Goal: Task Accomplishment & Management: Use online tool/utility

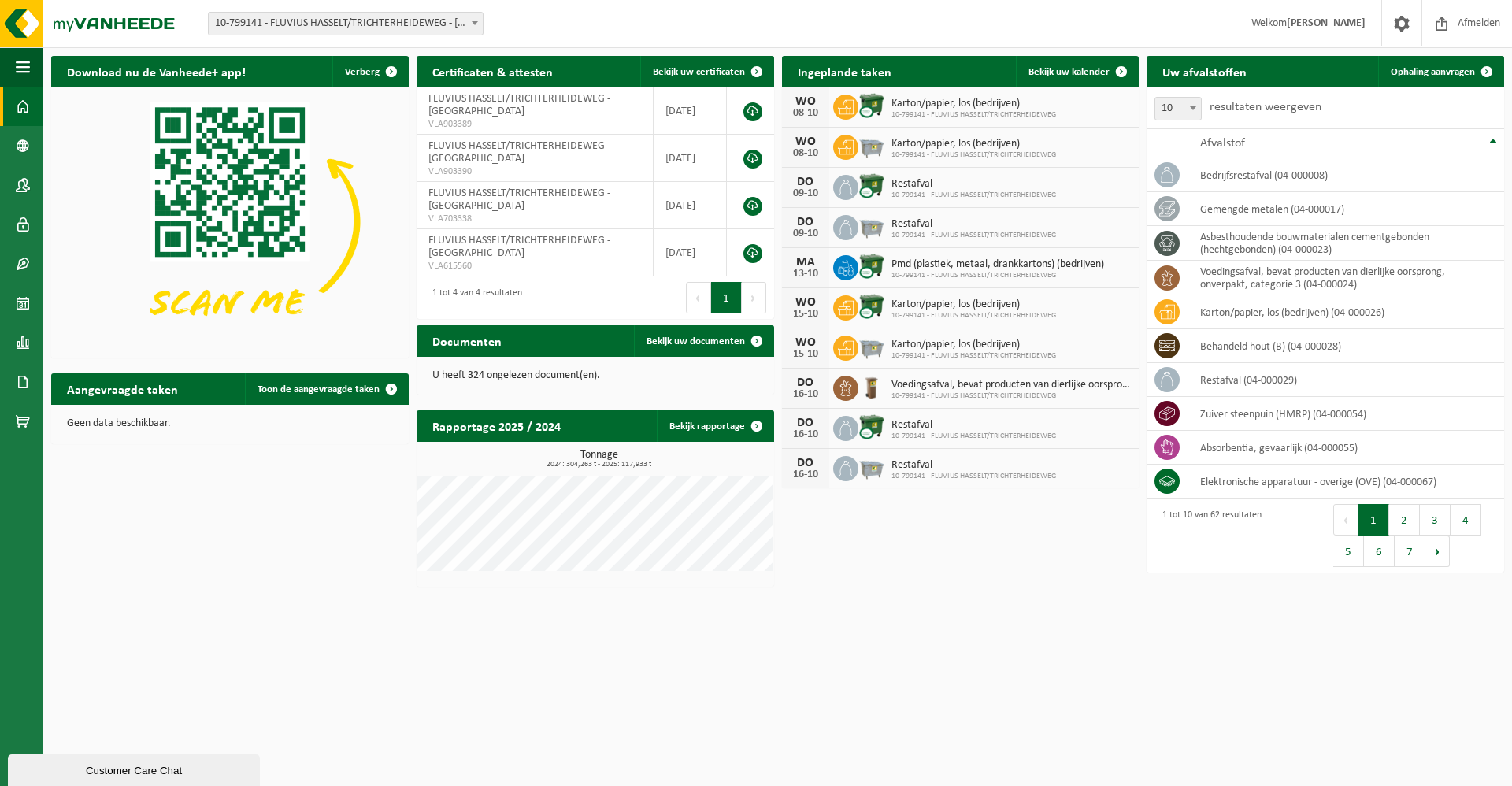
click at [471, 22] on span at bounding box center [474, 23] width 16 height 21
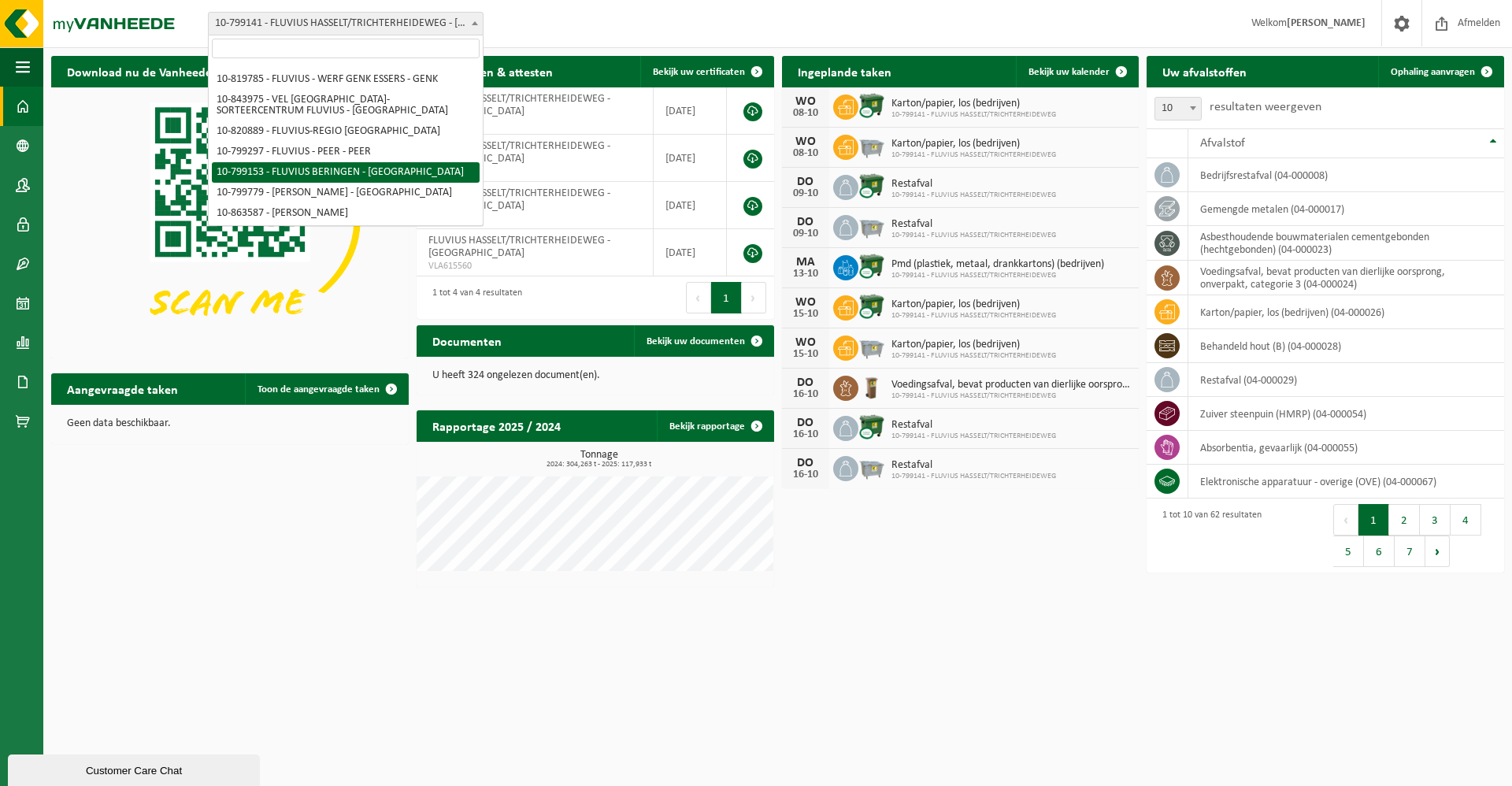
scroll to position [121, 0]
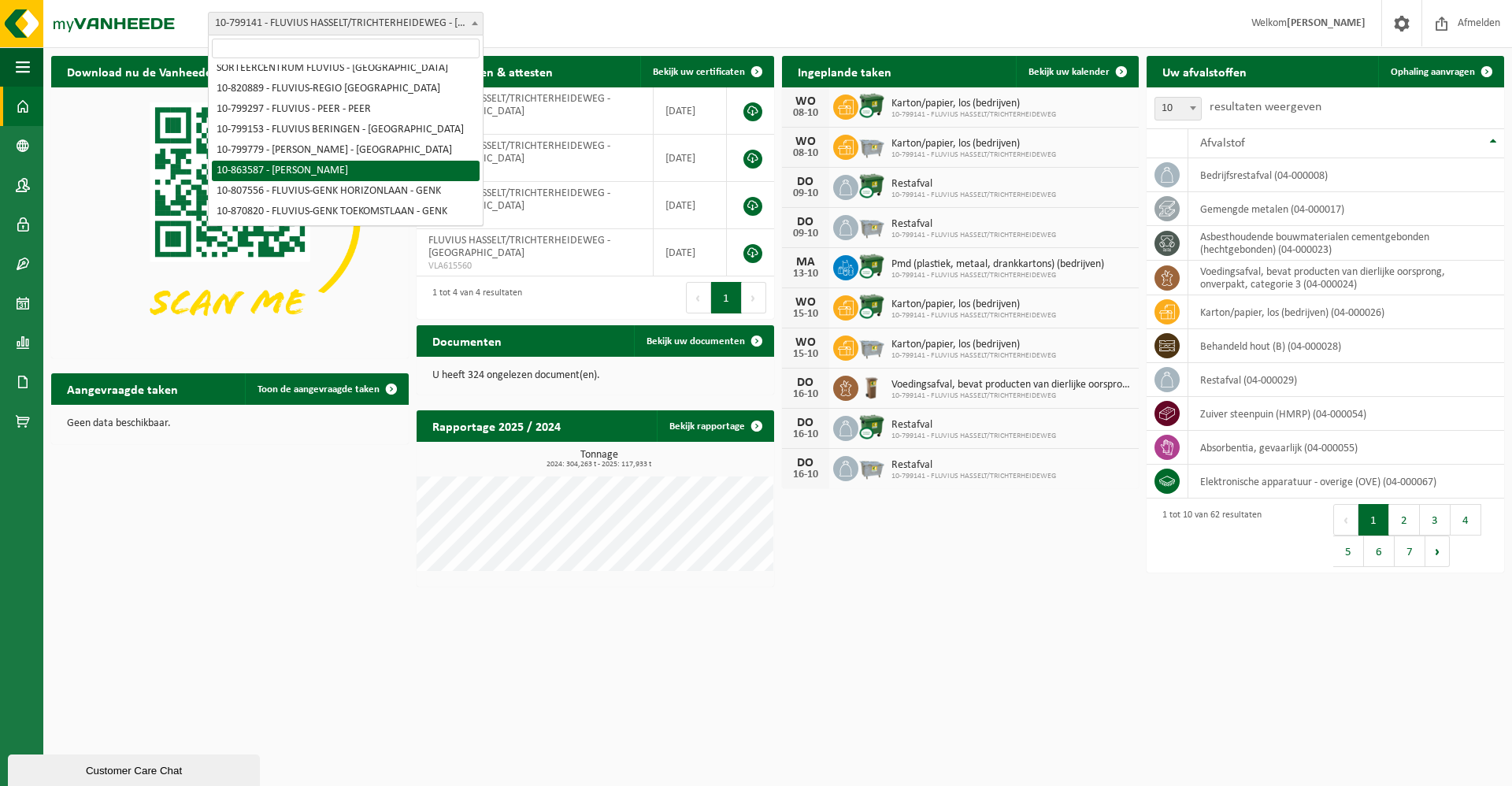
select select "101592"
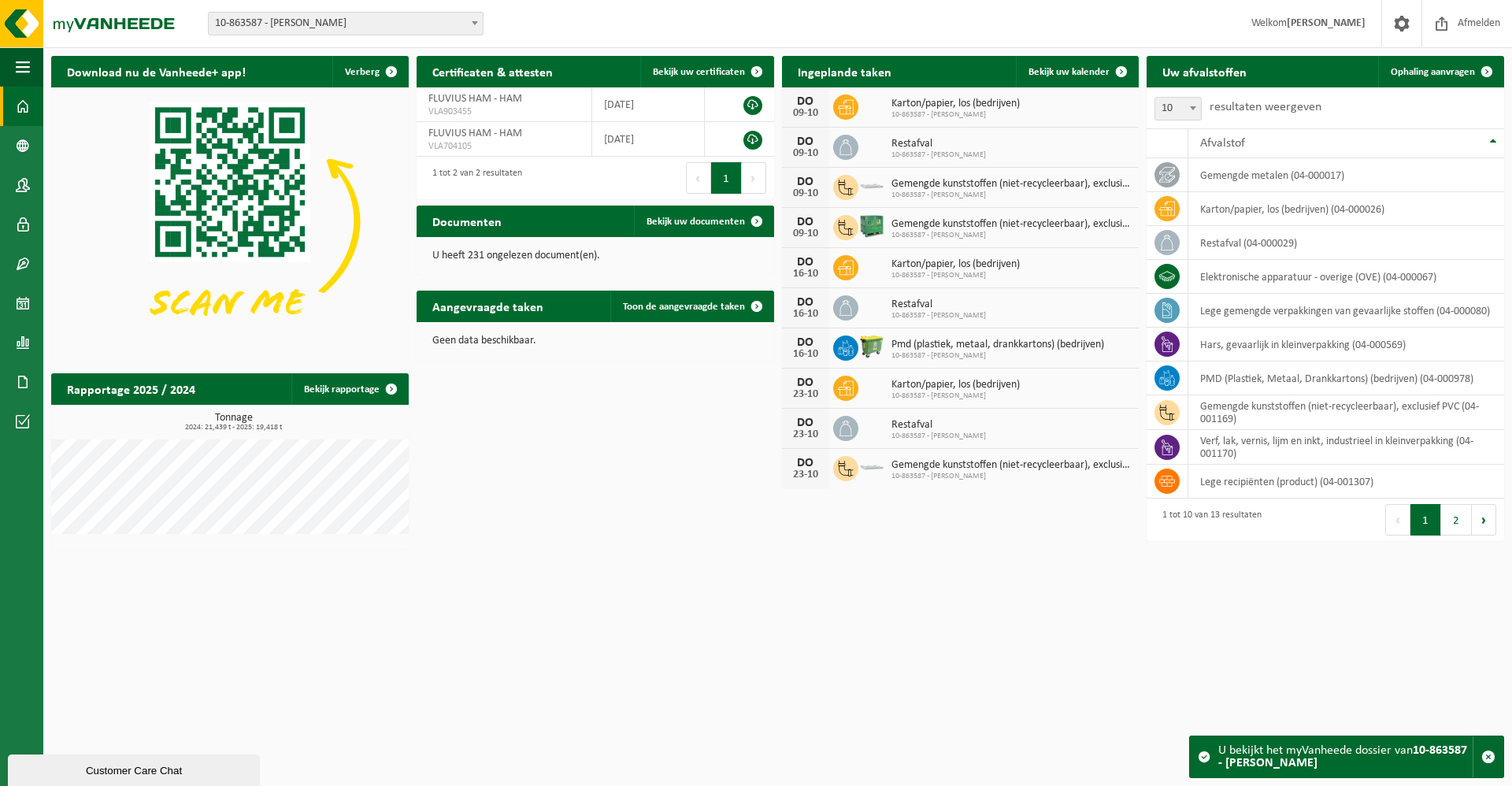
click at [474, 21] on span at bounding box center [474, 23] width 16 height 21
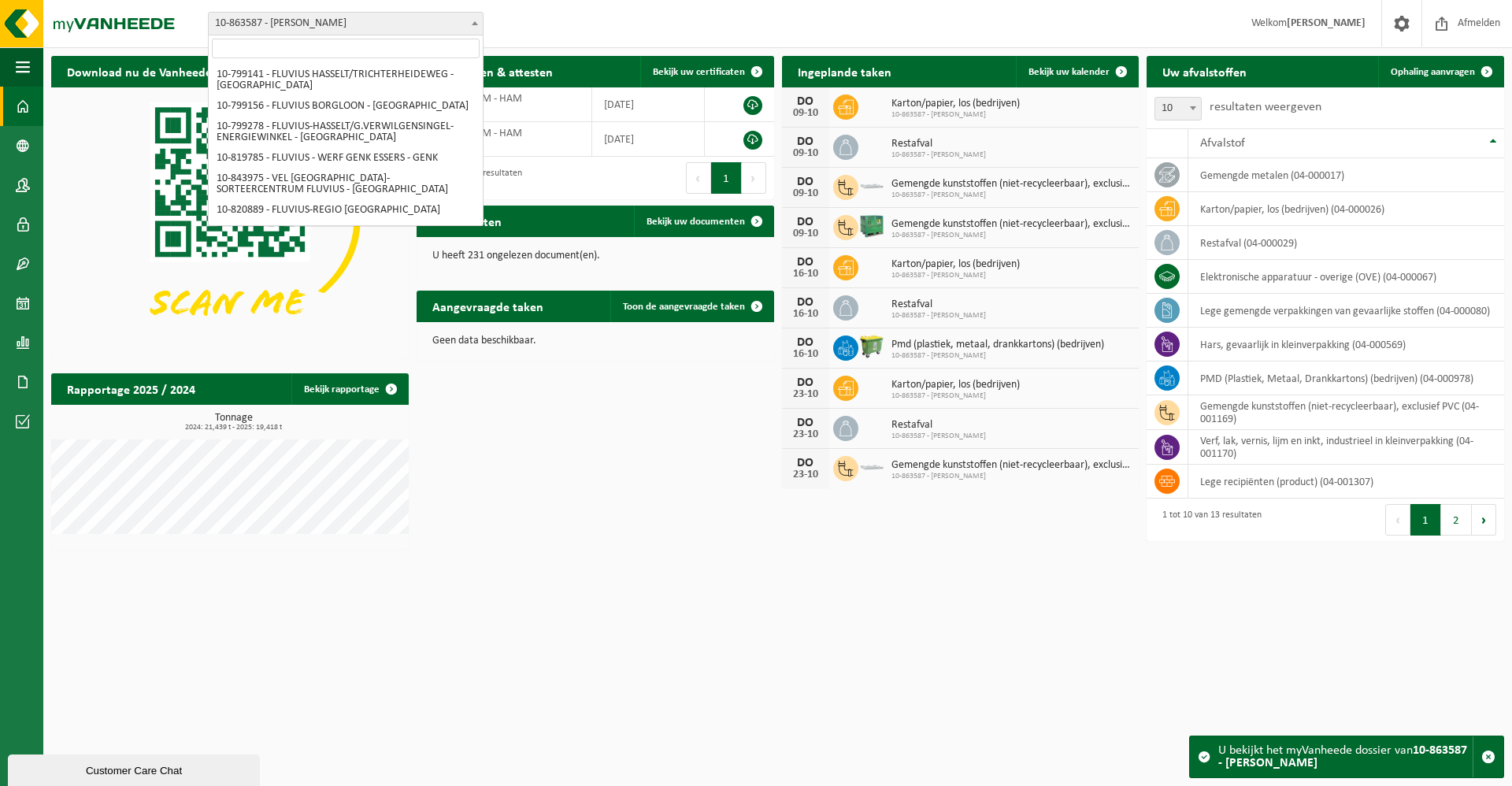
scroll to position [121, 0]
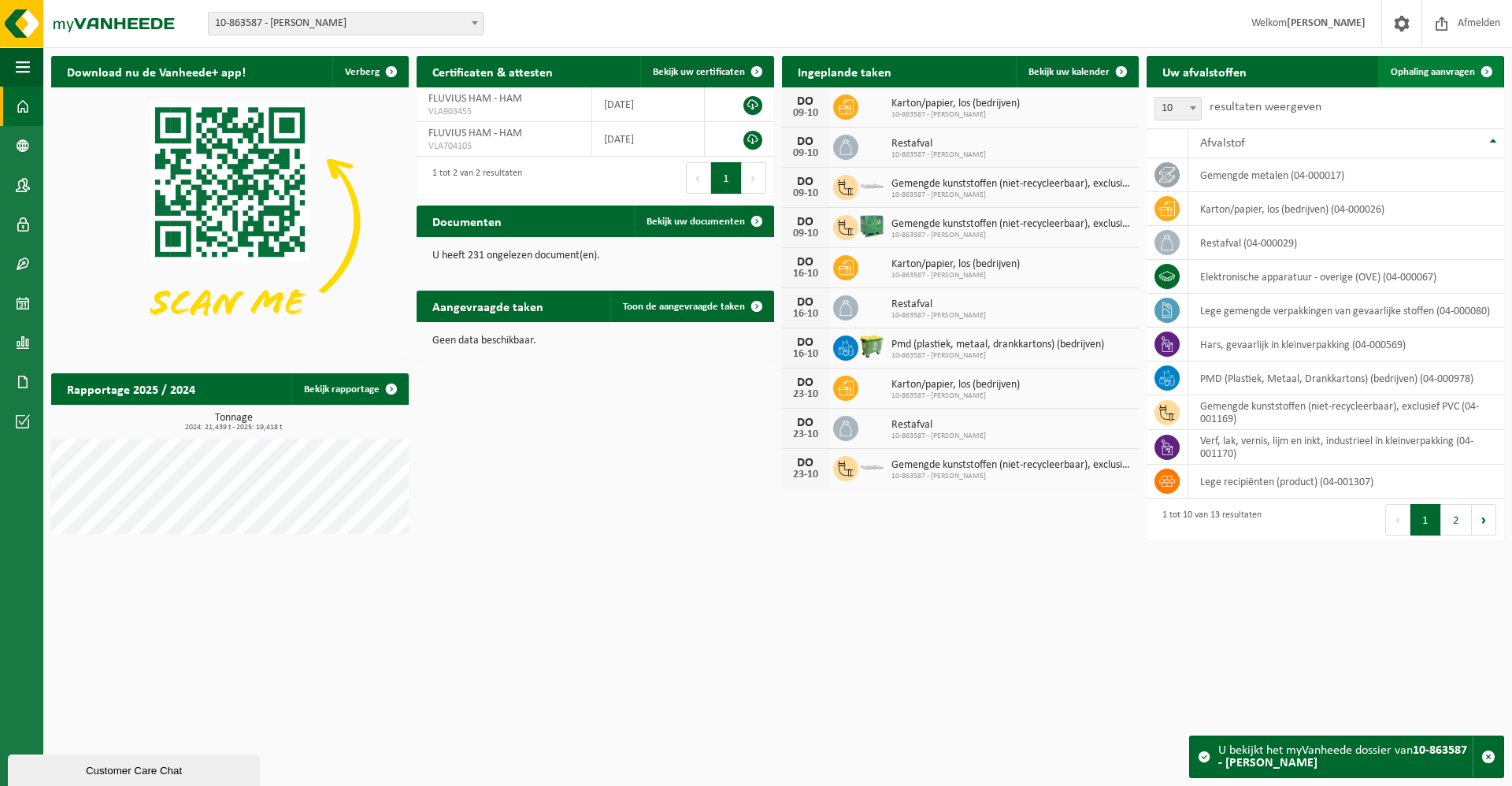
click at [1449, 63] on link "Ophaling aanvragen" at bounding box center [1441, 72] width 125 height 32
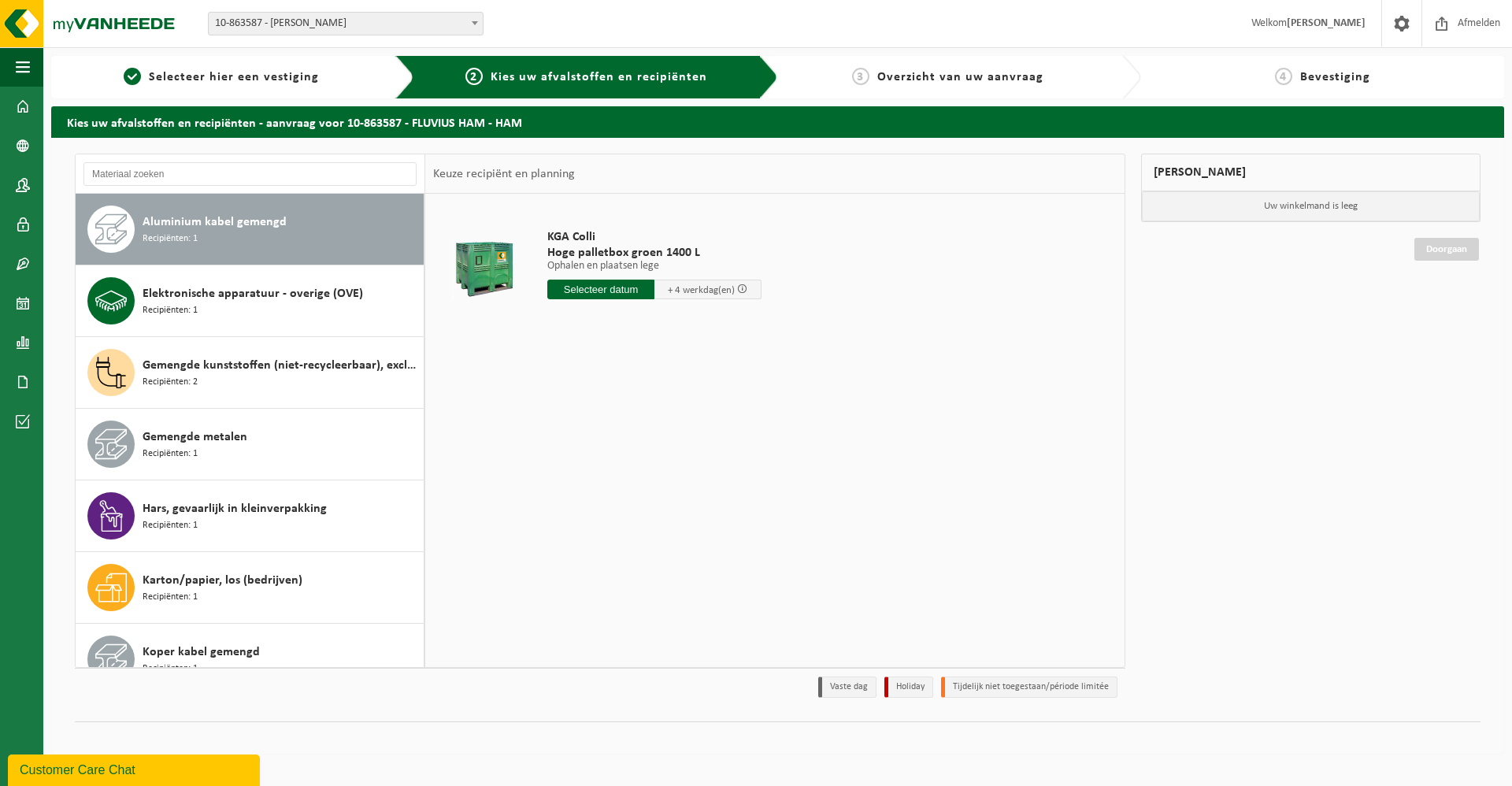
click at [247, 213] on span "Aluminium kabel gemengd" at bounding box center [214, 222] width 144 height 19
click at [606, 291] on input "text" at bounding box center [601, 289] width 107 height 20
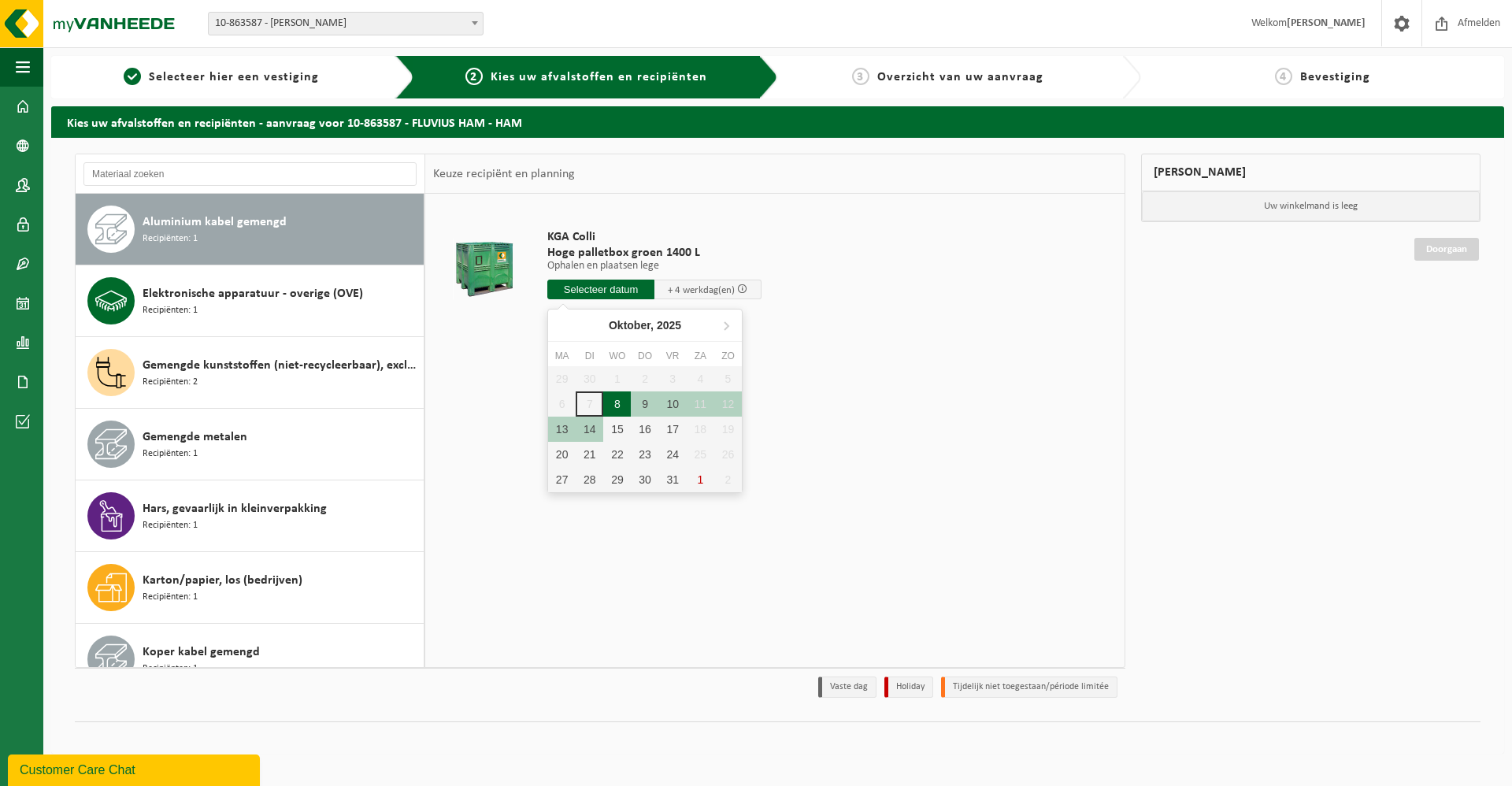
click at [625, 408] on div "8" at bounding box center [617, 404] width 27 height 25
type input "Van 2025-10-08"
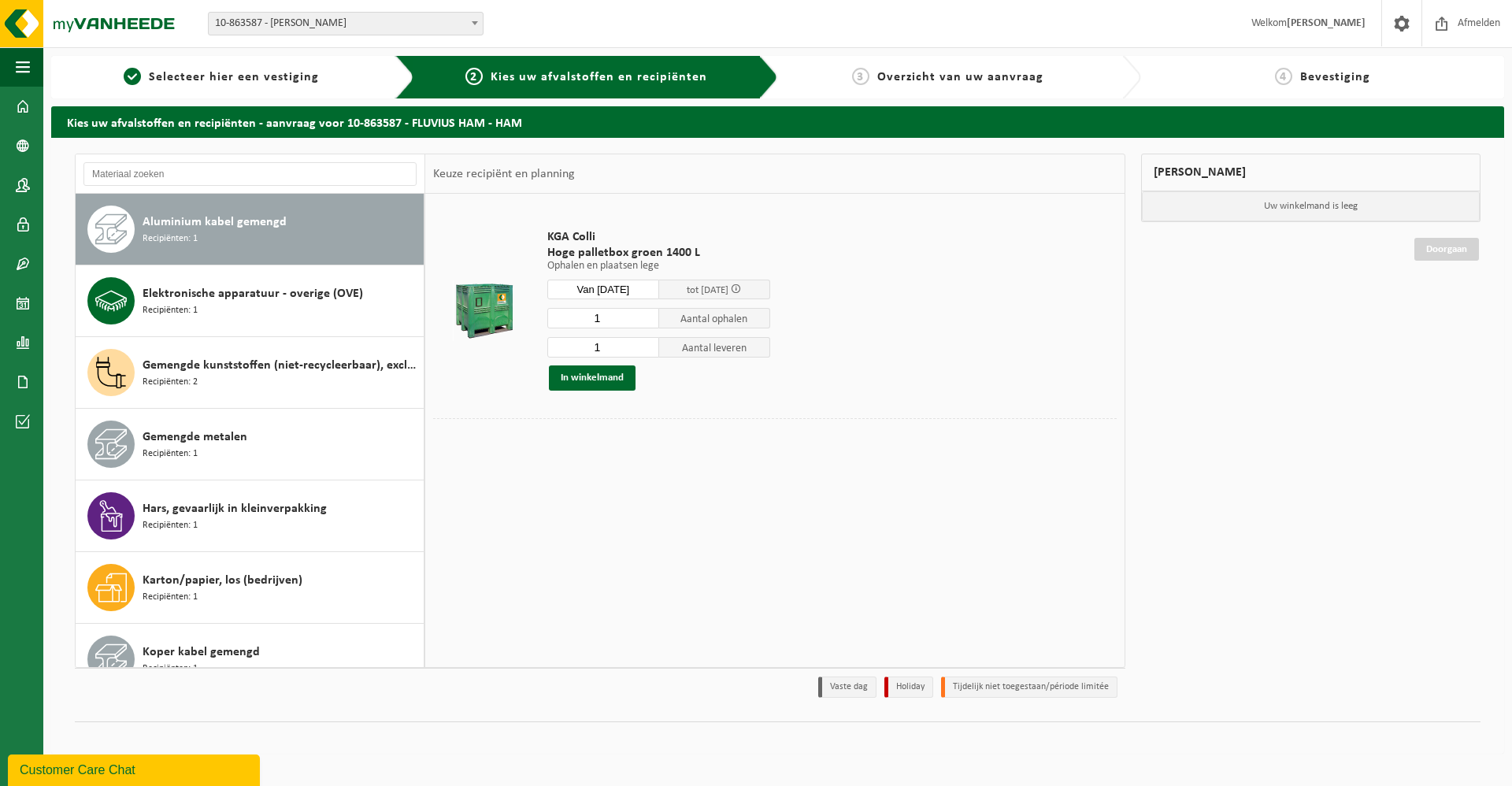
click at [741, 289] on span at bounding box center [735, 288] width 10 height 10
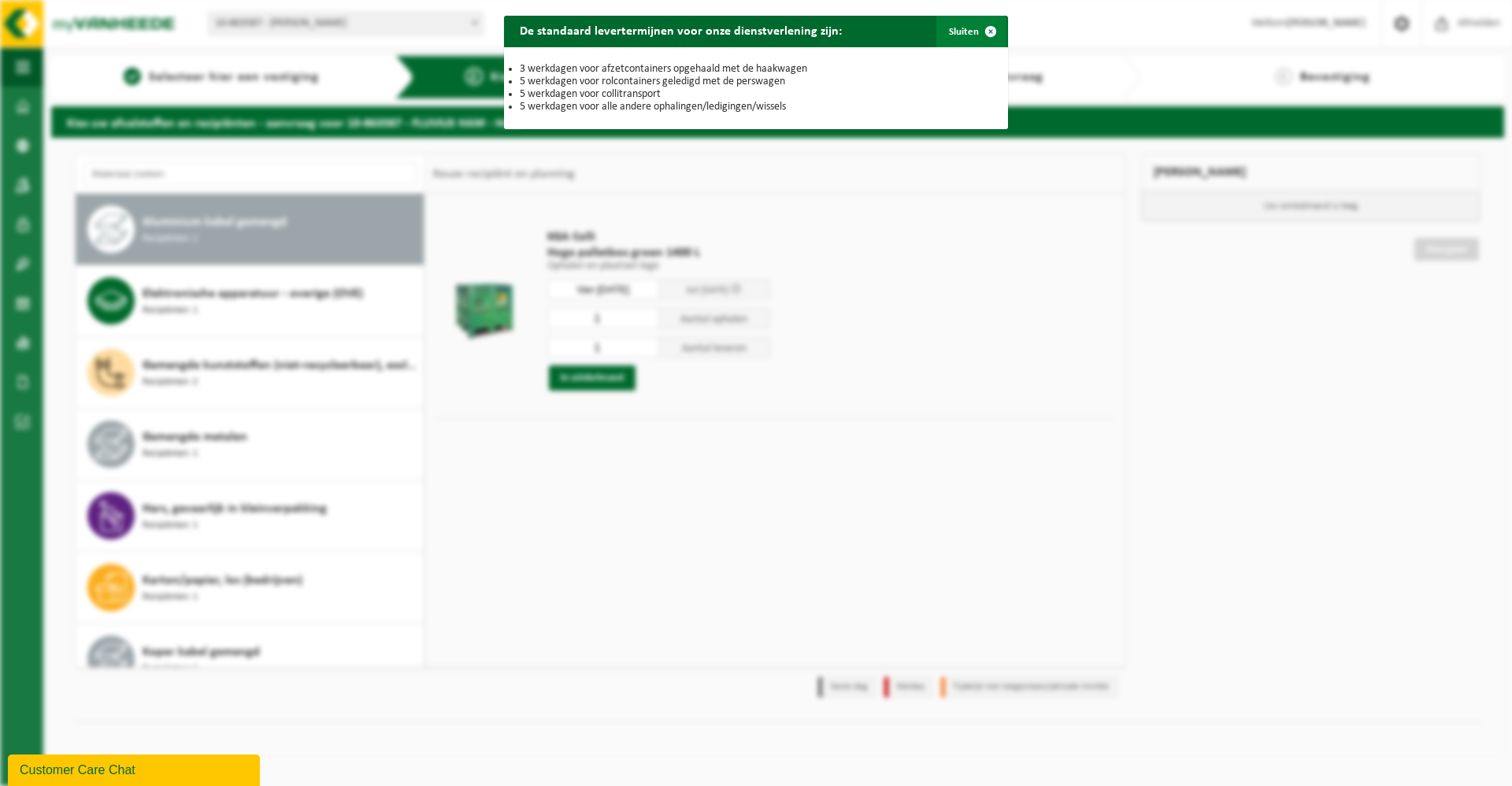
click at [985, 32] on span "button" at bounding box center [991, 32] width 32 height 32
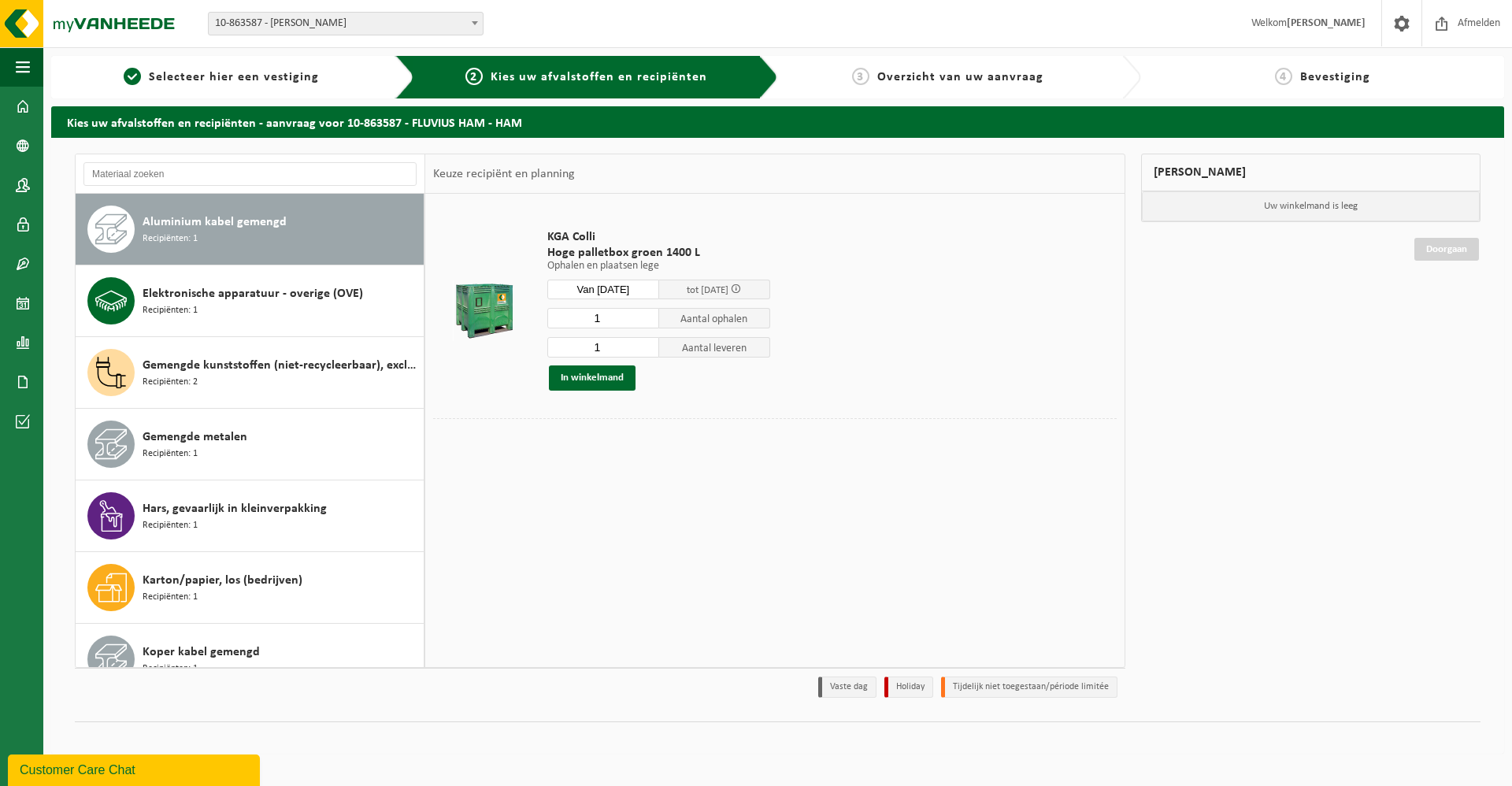
click at [741, 290] on span at bounding box center [735, 288] width 10 height 10
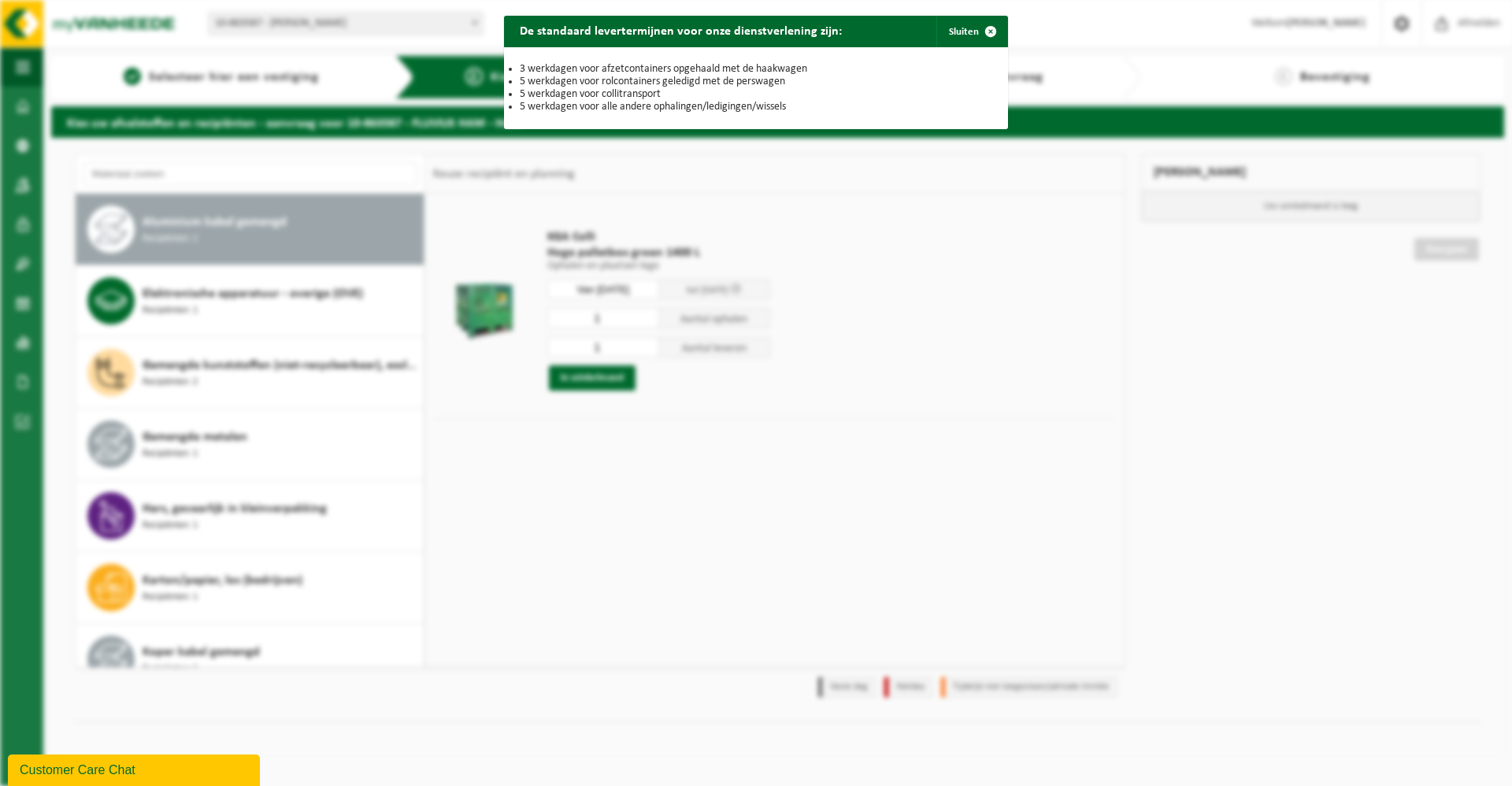
click at [977, 27] on span "button" at bounding box center [991, 32] width 32 height 32
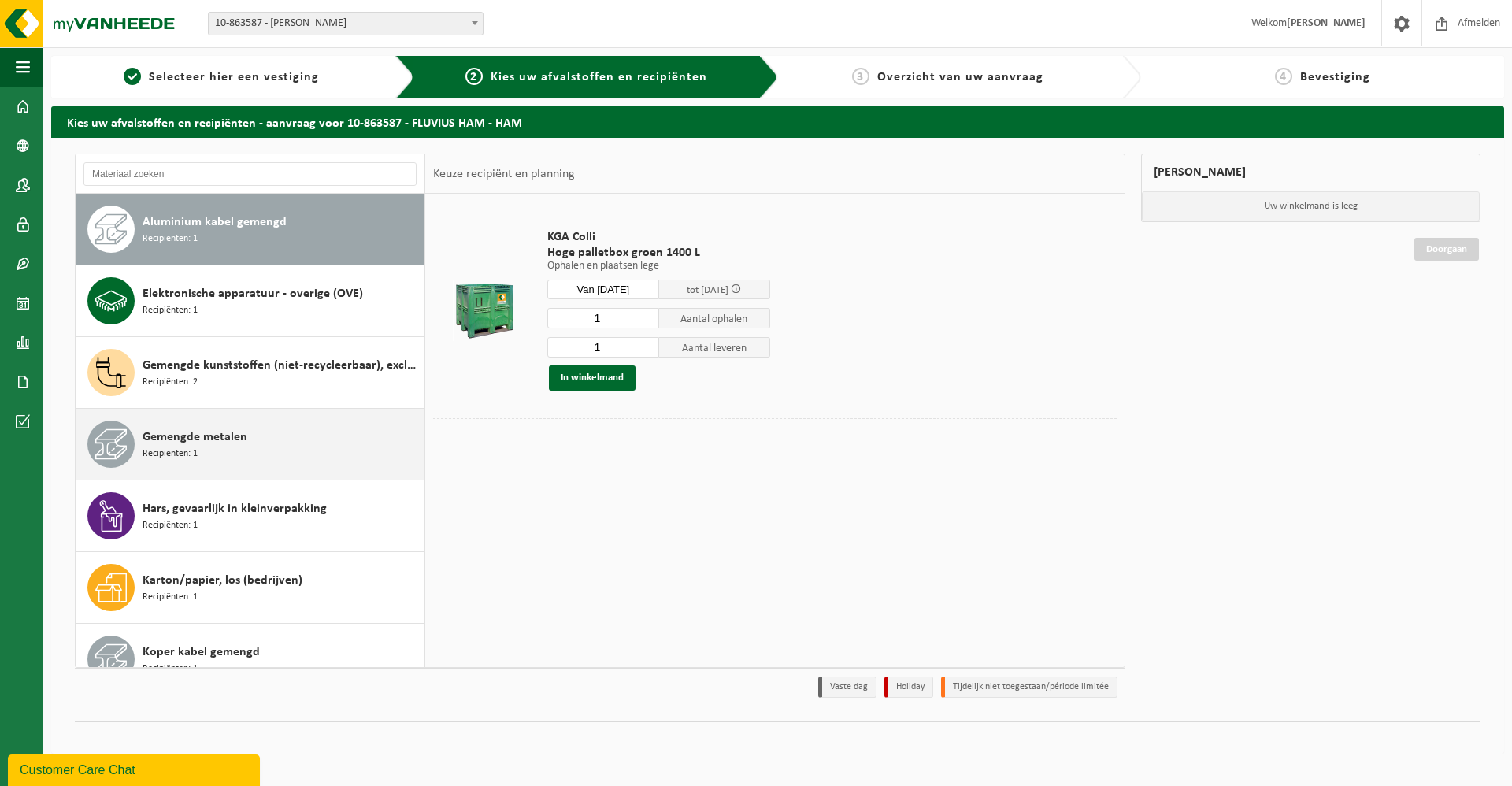
click at [278, 447] on div "Gemengde metalen Recipiënten: 1" at bounding box center [281, 444] width 277 height 47
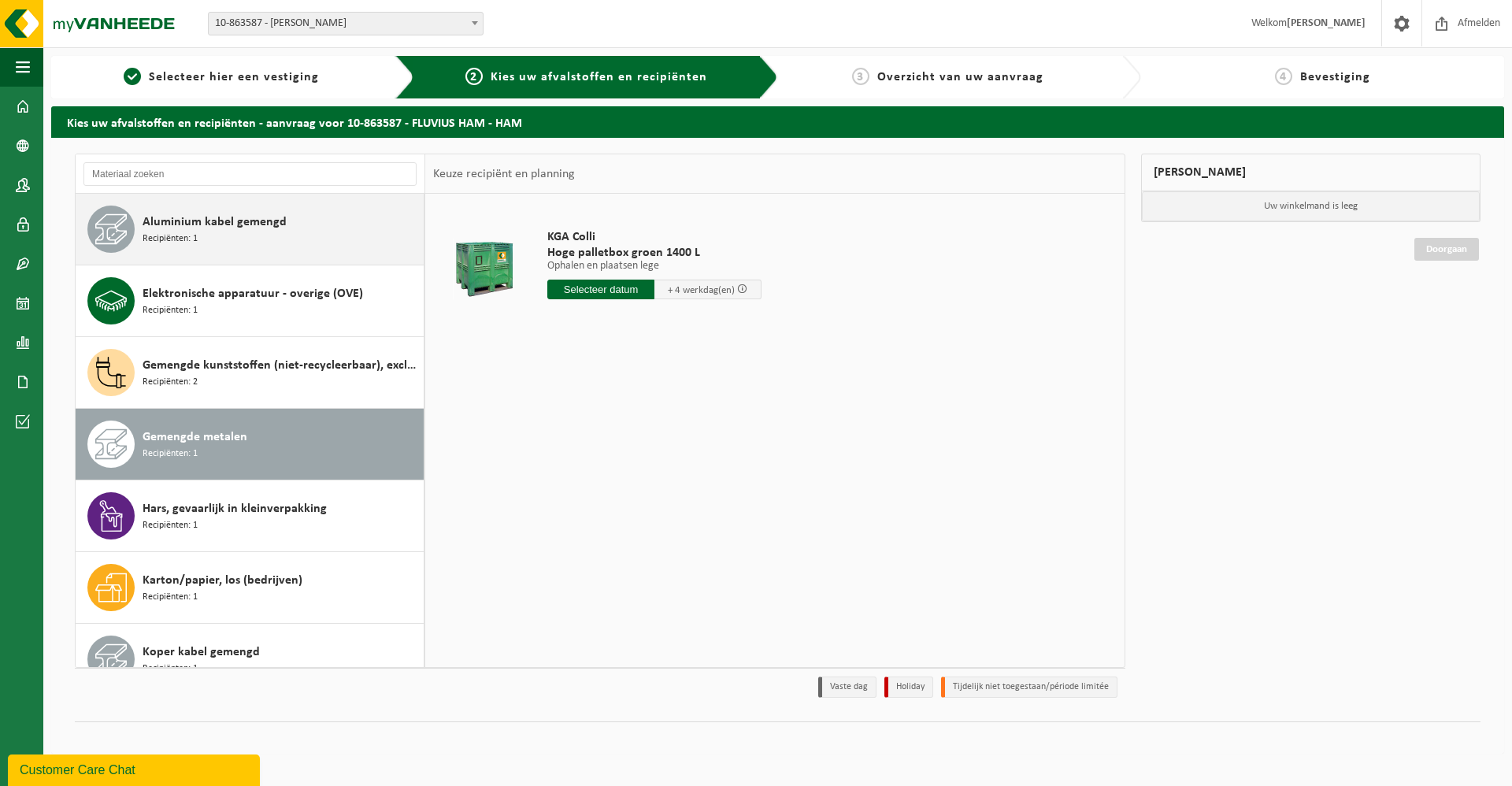
click at [280, 217] on span "Aluminium kabel gemengd" at bounding box center [214, 222] width 144 height 19
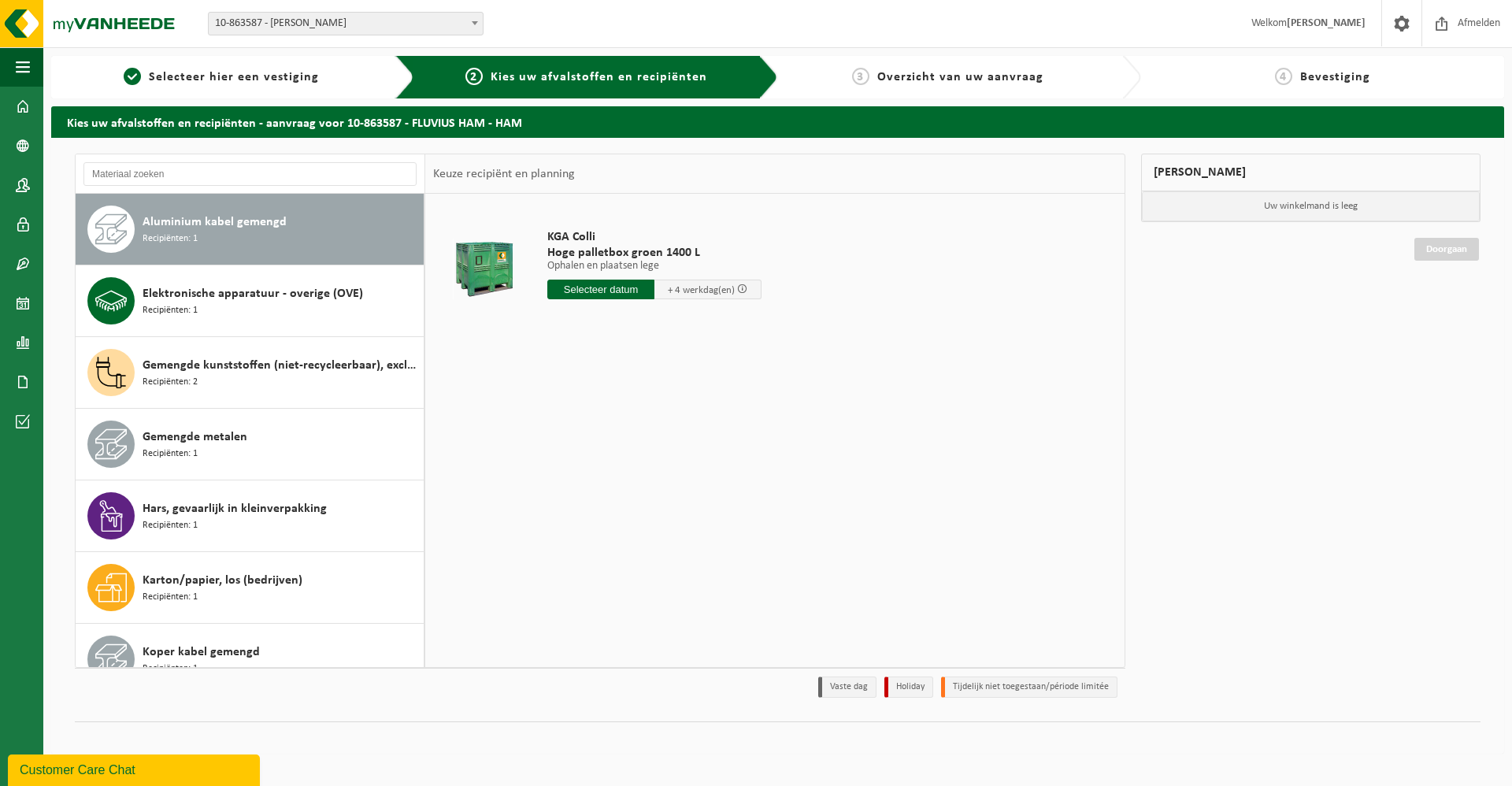
click at [745, 287] on span at bounding box center [742, 288] width 10 height 10
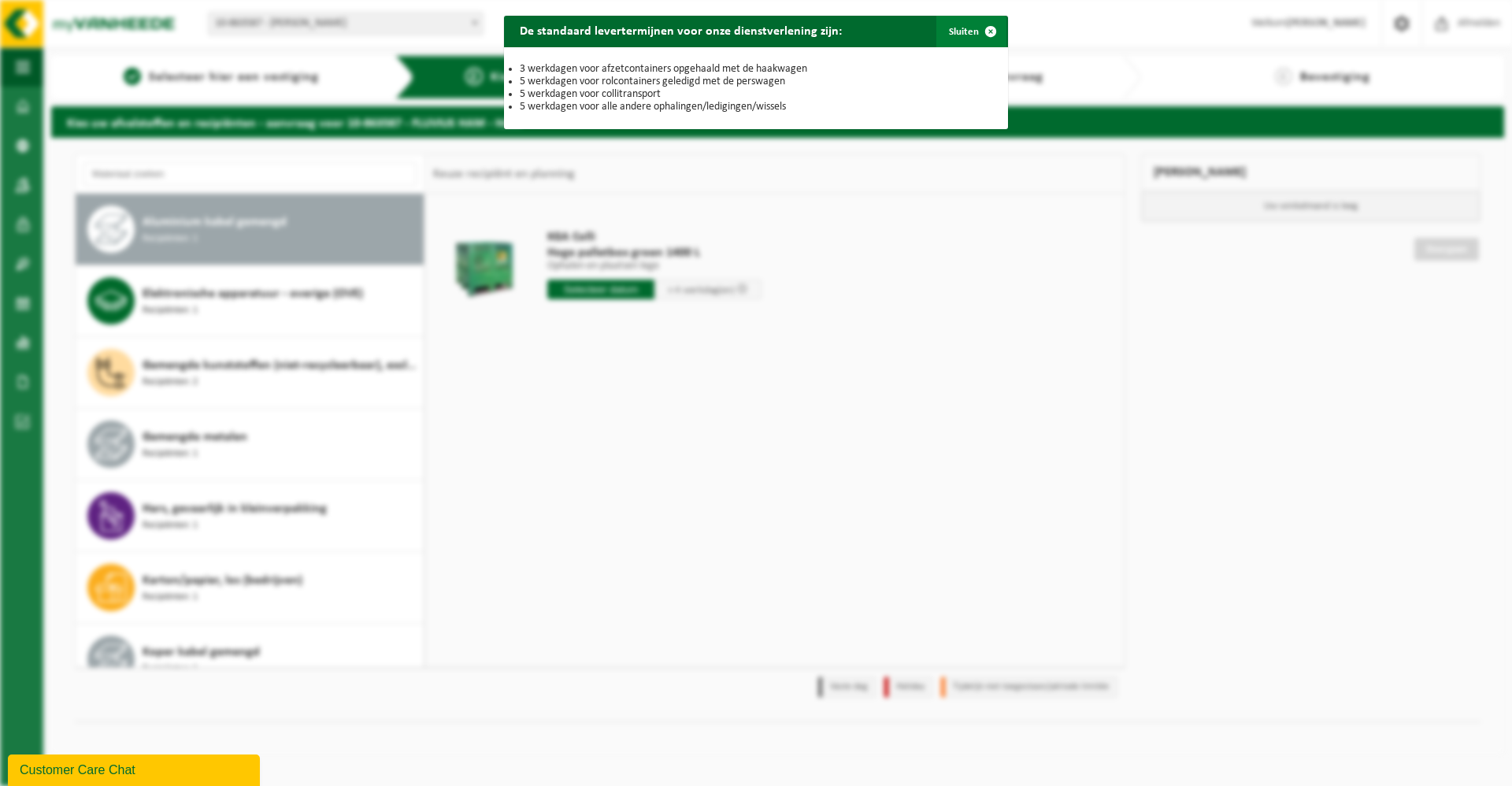
click at [961, 35] on button "Sluiten" at bounding box center [971, 32] width 70 height 32
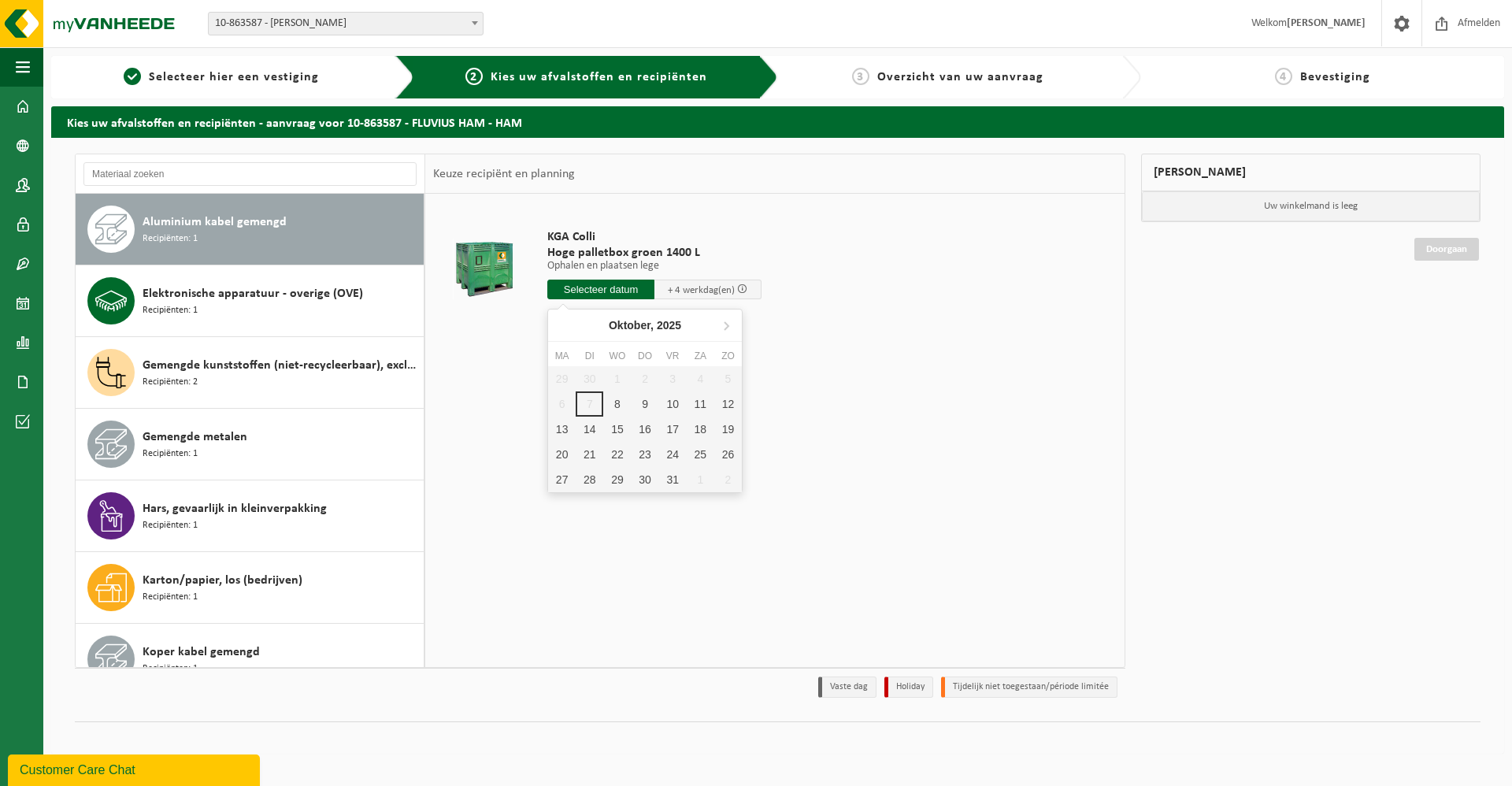
click at [605, 290] on input "text" at bounding box center [601, 289] width 107 height 20
click at [560, 425] on div "13" at bounding box center [562, 429] width 27 height 25
type input "Van 2025-10-13"
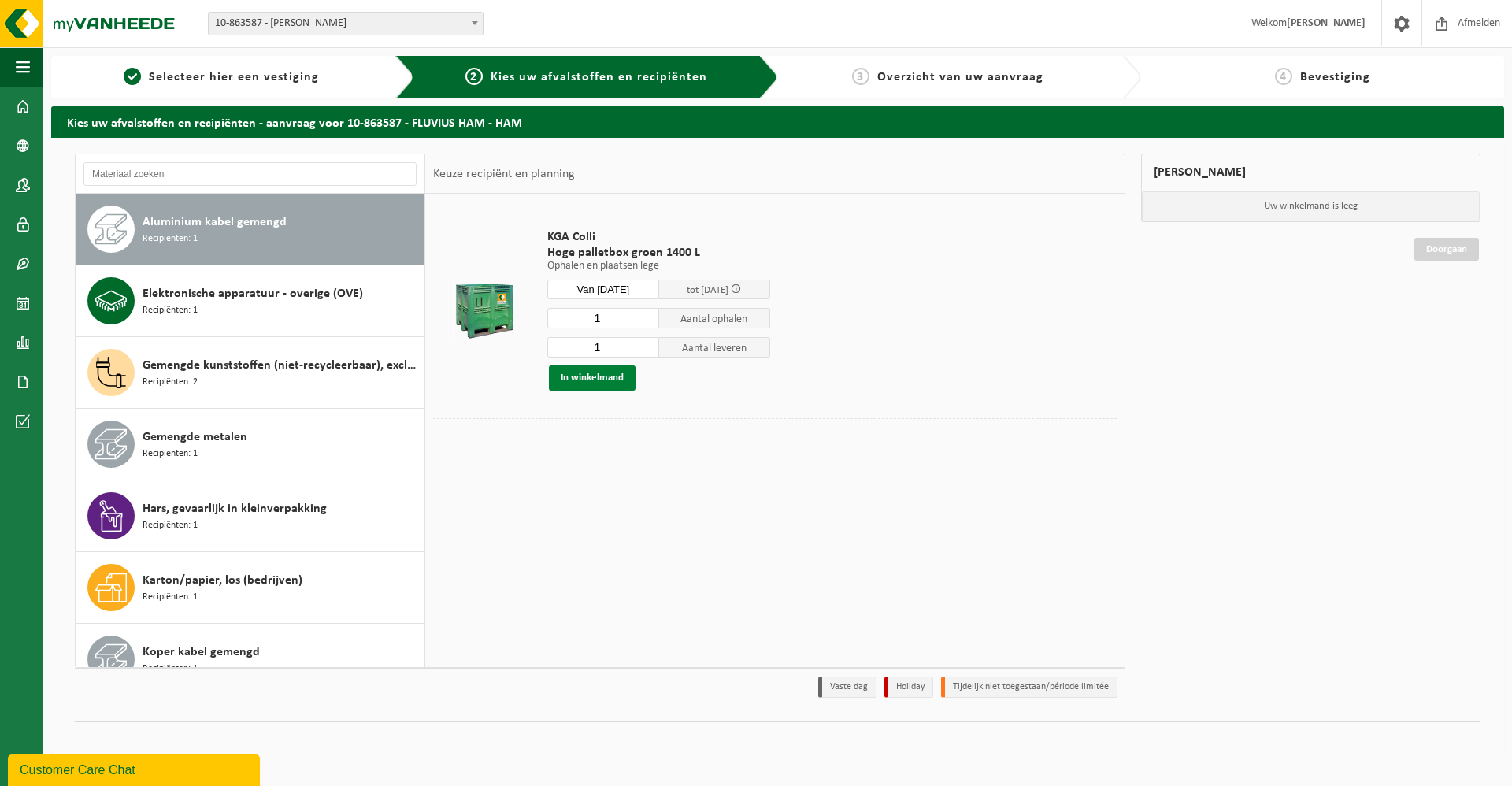
click at [584, 381] on button "In winkelmand" at bounding box center [593, 378] width 86 height 25
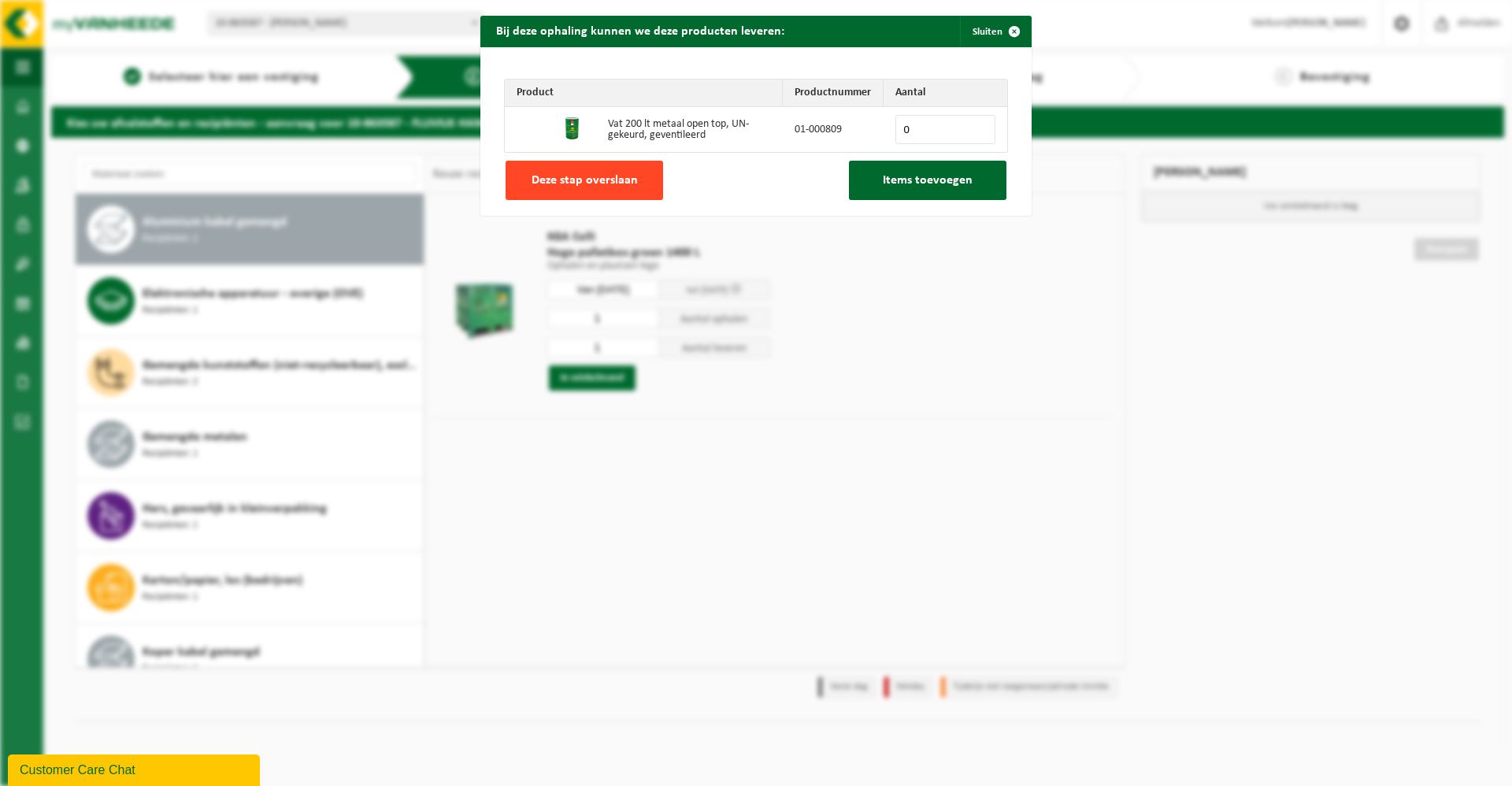
click at [570, 174] on span "Deze stap overslaan" at bounding box center [584, 179] width 106 height 12
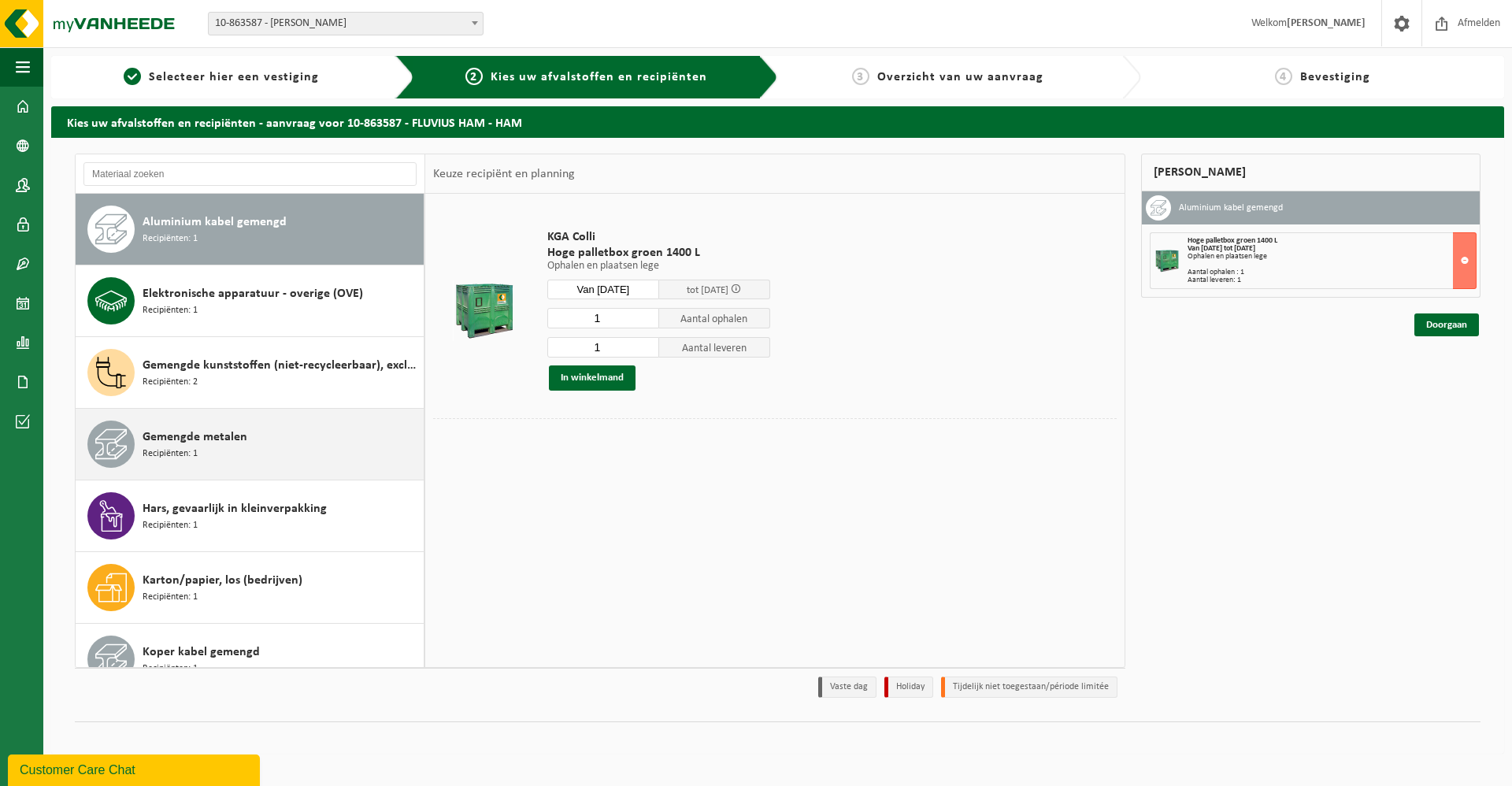
click at [292, 443] on div "Gemengde metalen Recipiënten: 1" at bounding box center [281, 444] width 277 height 47
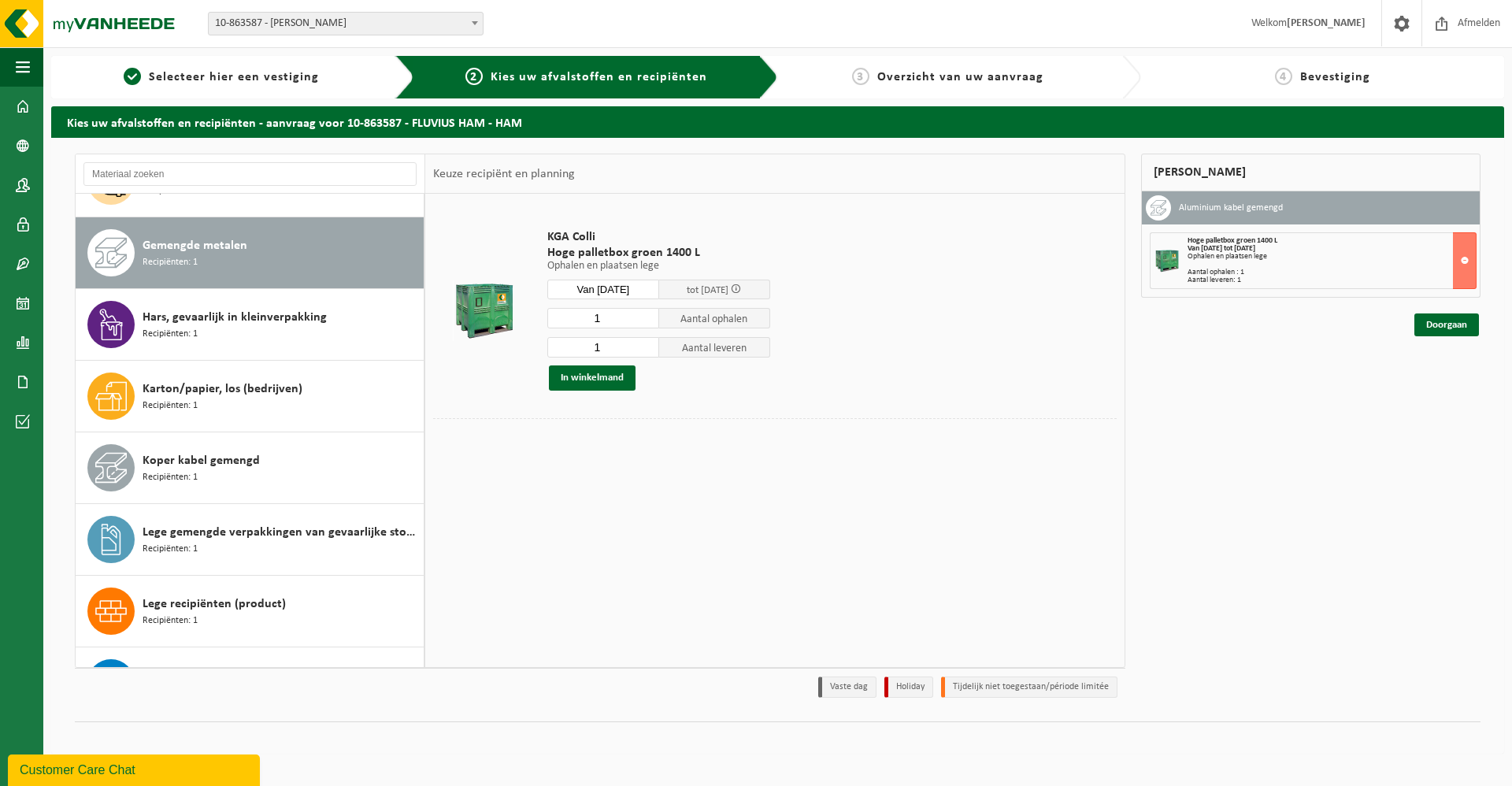
scroll to position [215, 0]
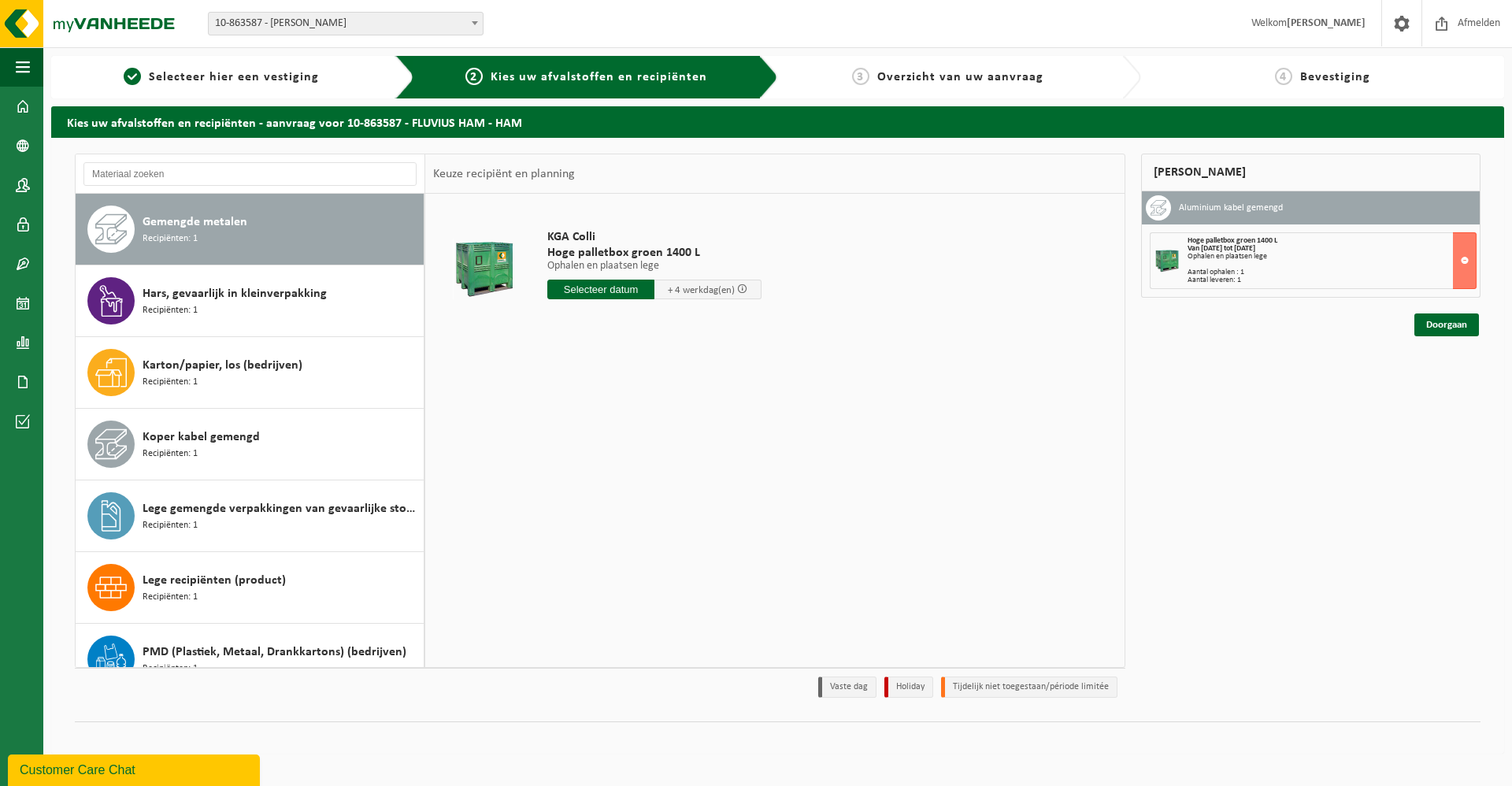
click at [617, 291] on input "text" at bounding box center [601, 289] width 107 height 20
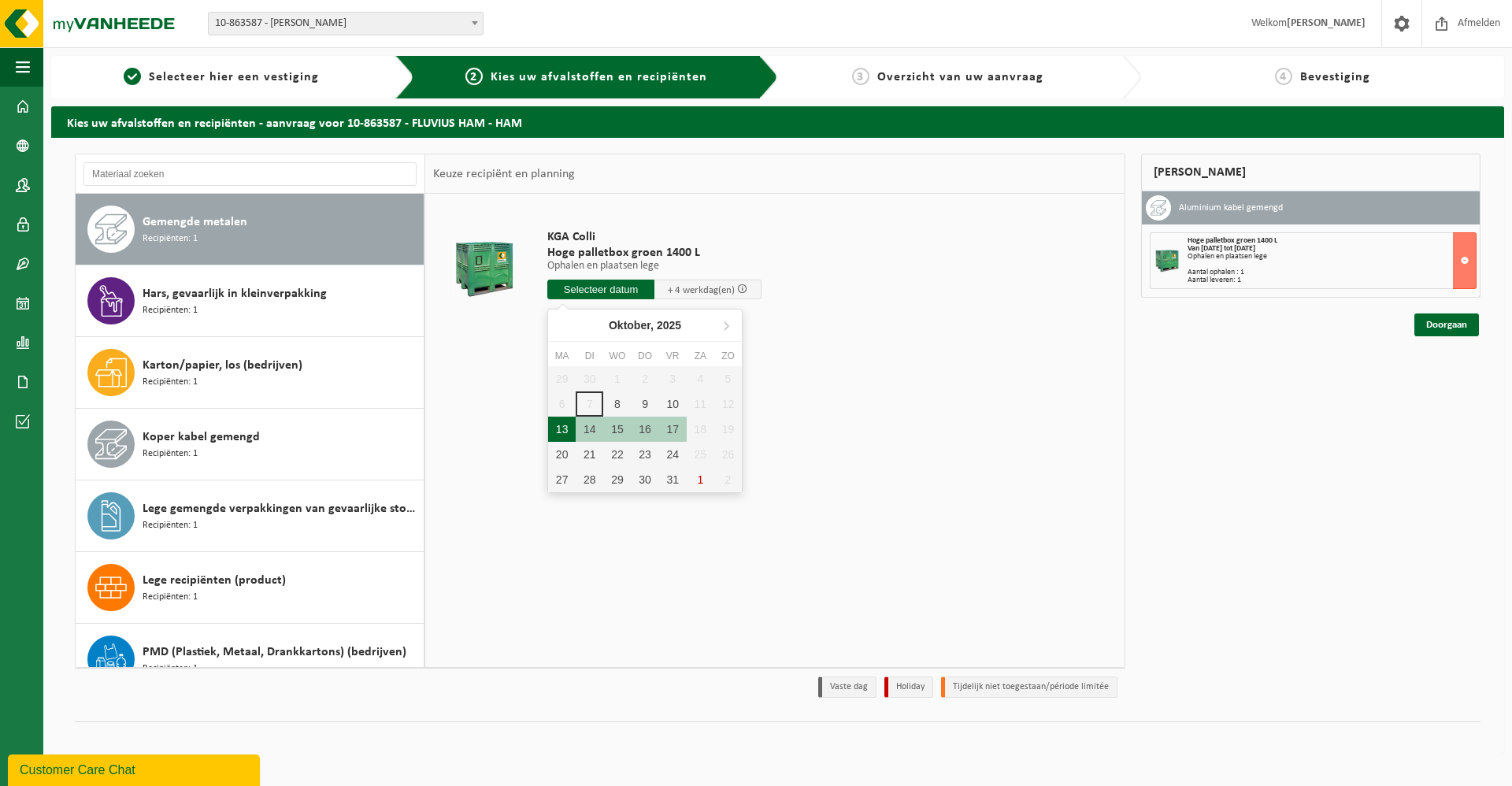
click at [564, 424] on div "13" at bounding box center [562, 429] width 27 height 25
type input "Van 2025-10-13"
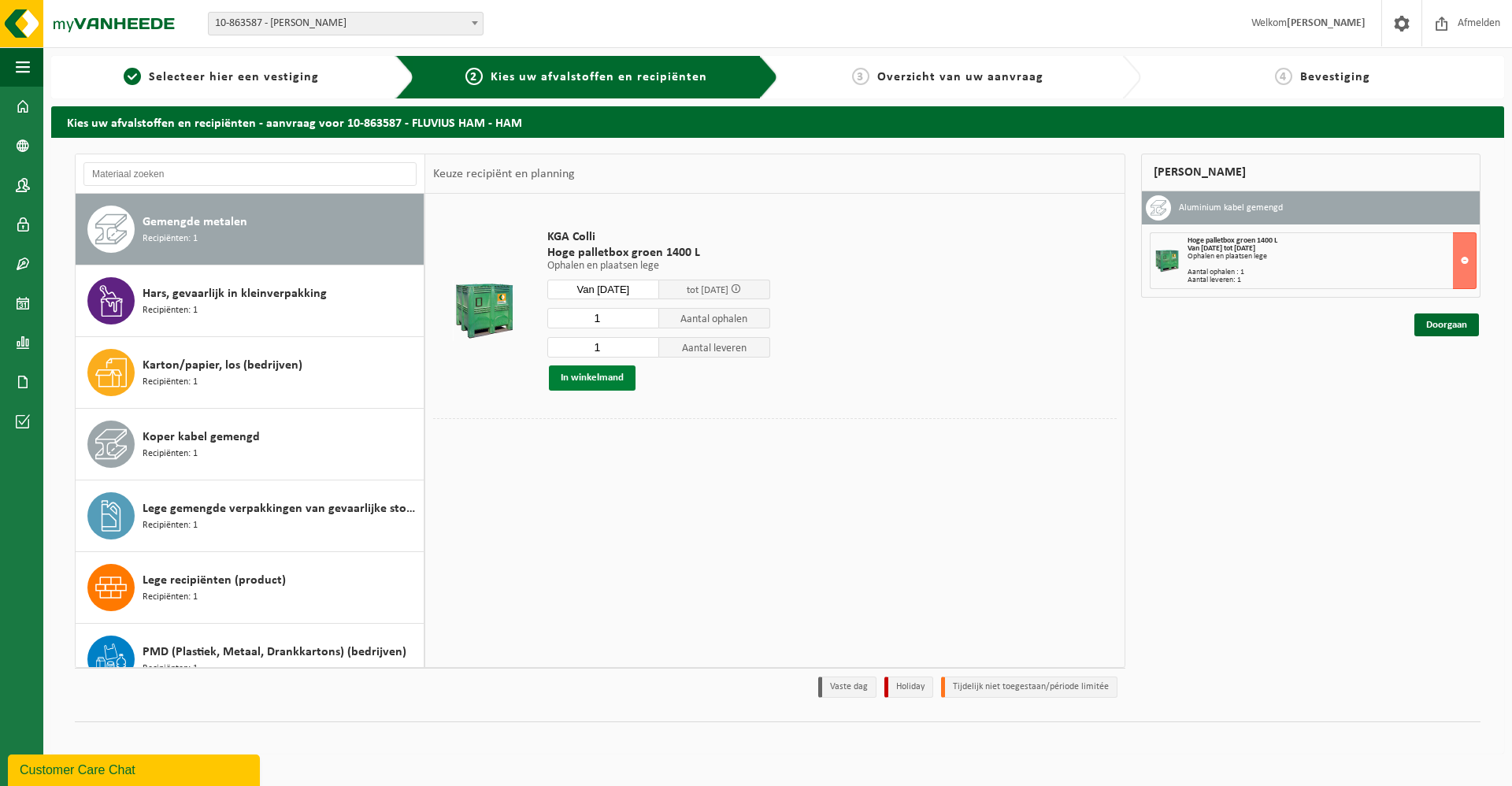
click at [604, 375] on button "In winkelmand" at bounding box center [593, 378] width 86 height 25
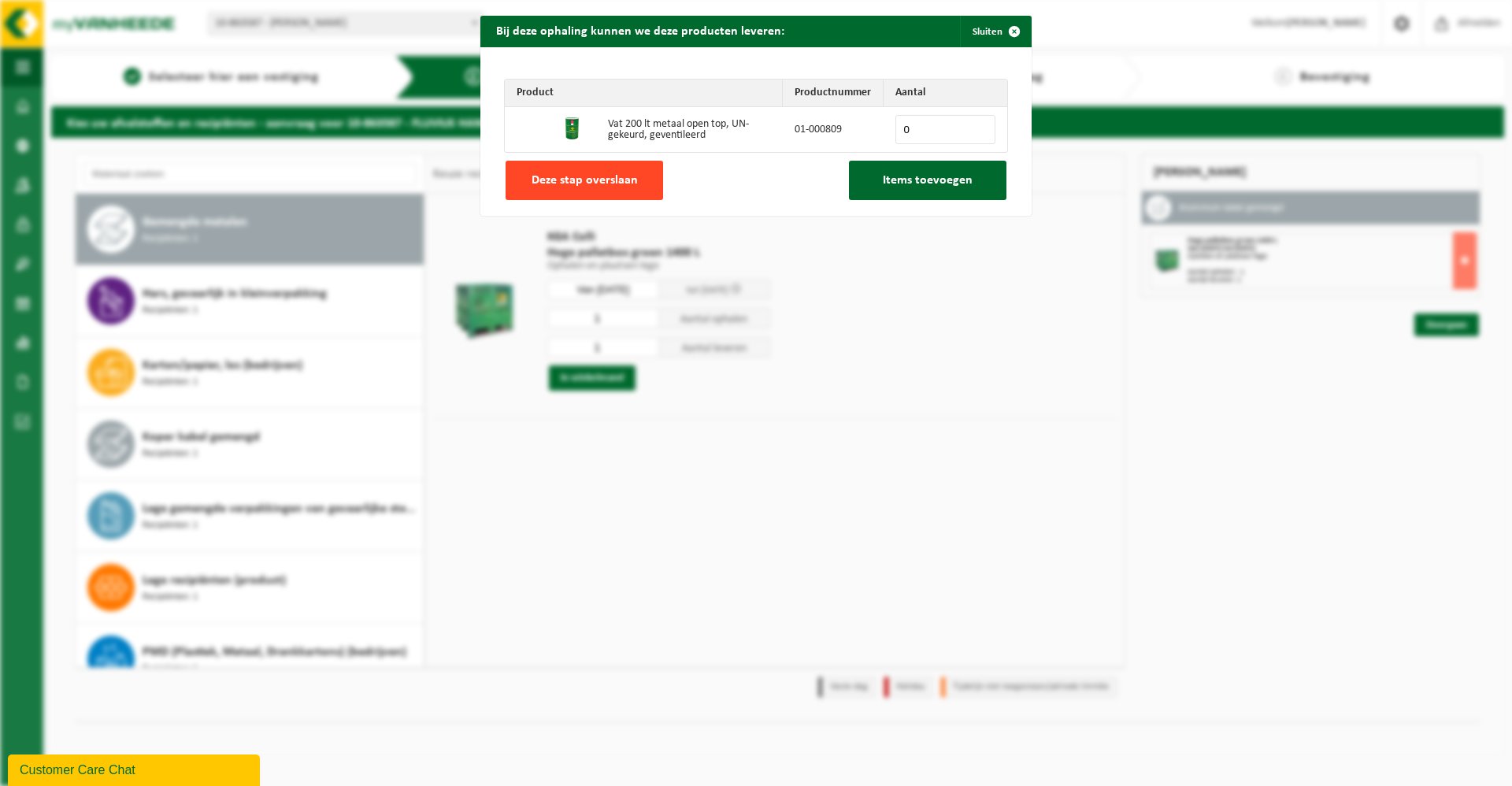
click at [586, 185] on span "Deze stap overslaan" at bounding box center [584, 179] width 106 height 12
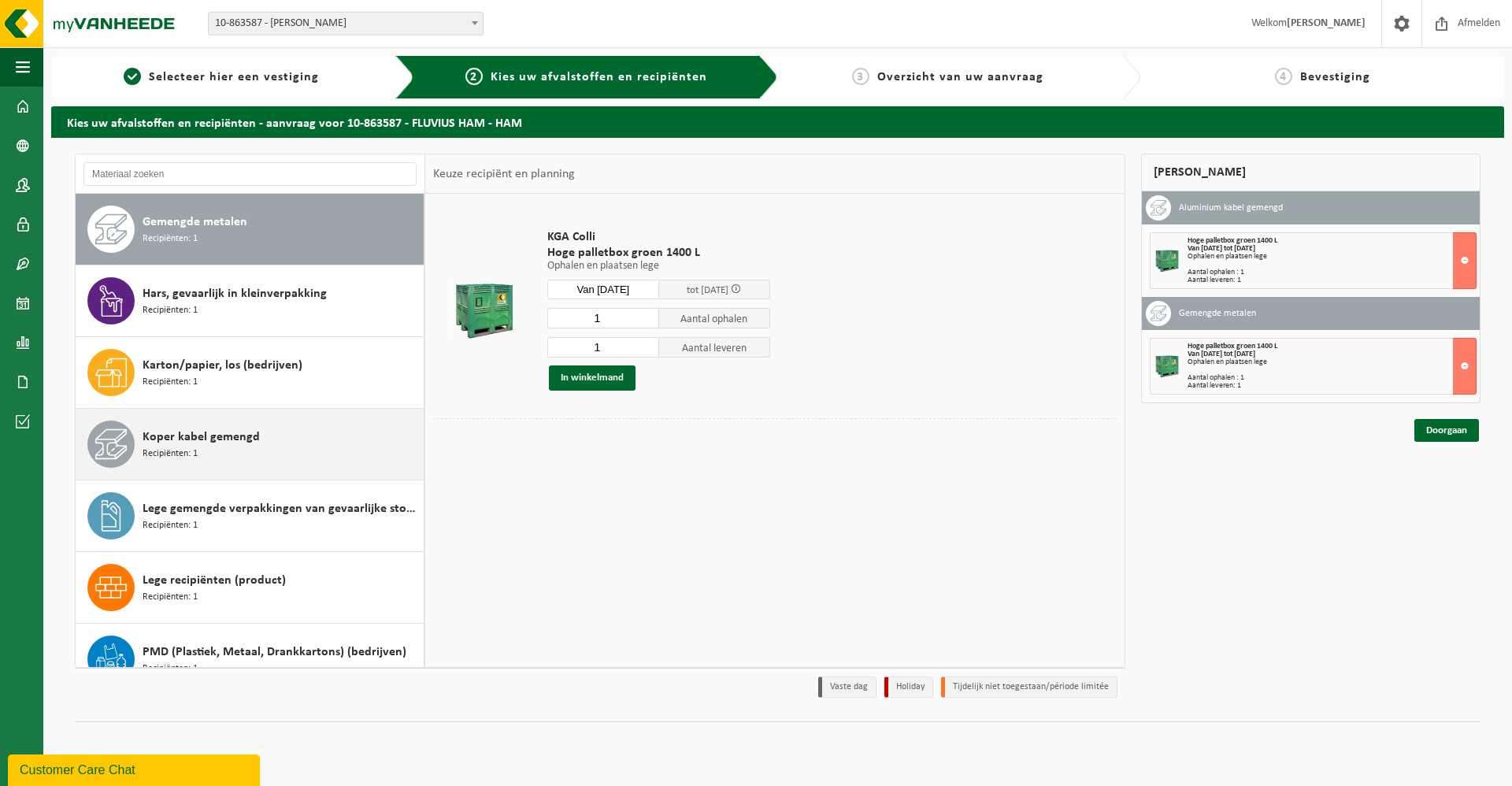
click at [321, 451] on div "Koper kabel gemengd Recipiënten: 1" at bounding box center [281, 444] width 277 height 47
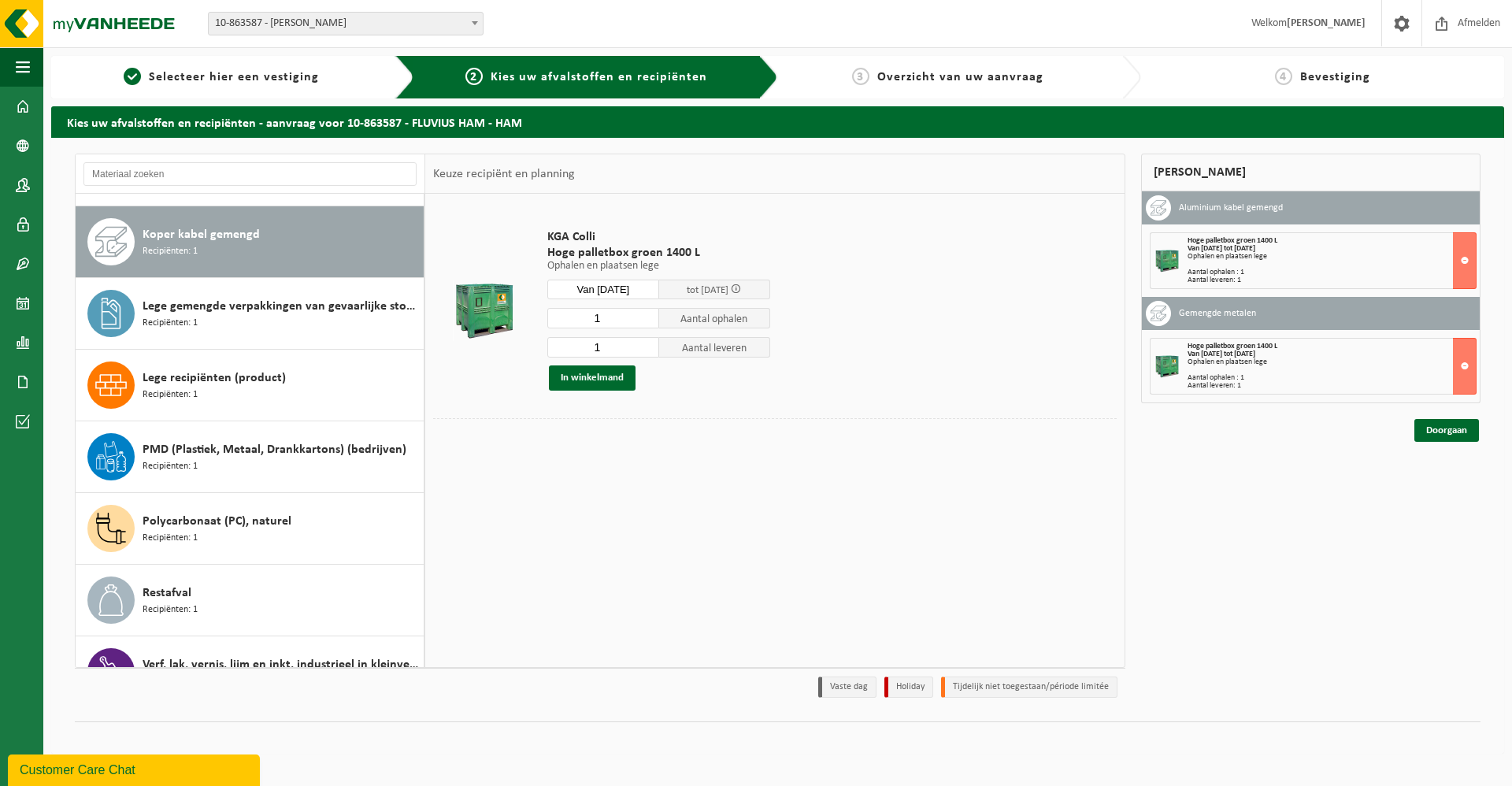
scroll to position [430, 0]
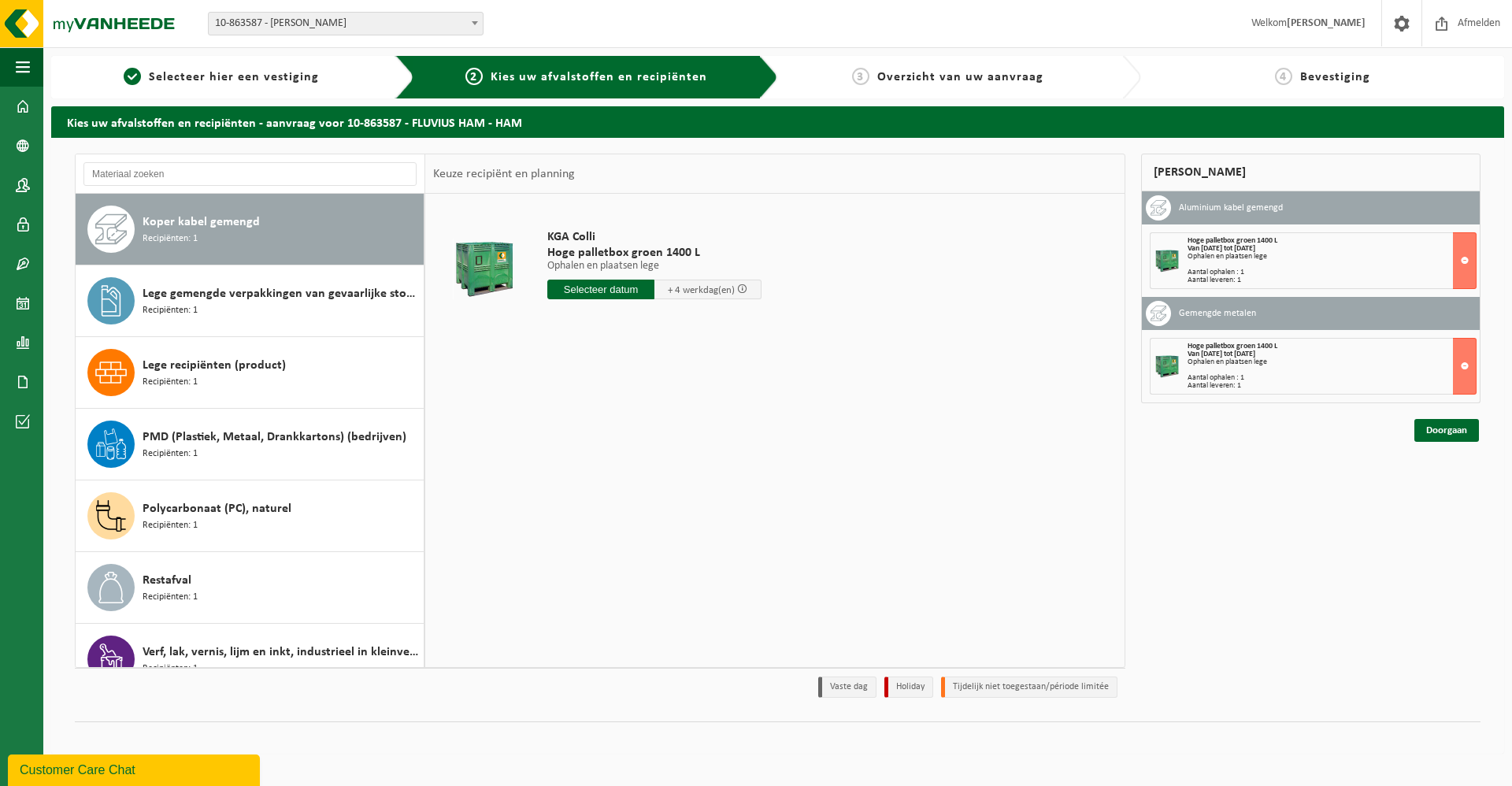
click at [603, 295] on input "text" at bounding box center [601, 289] width 107 height 20
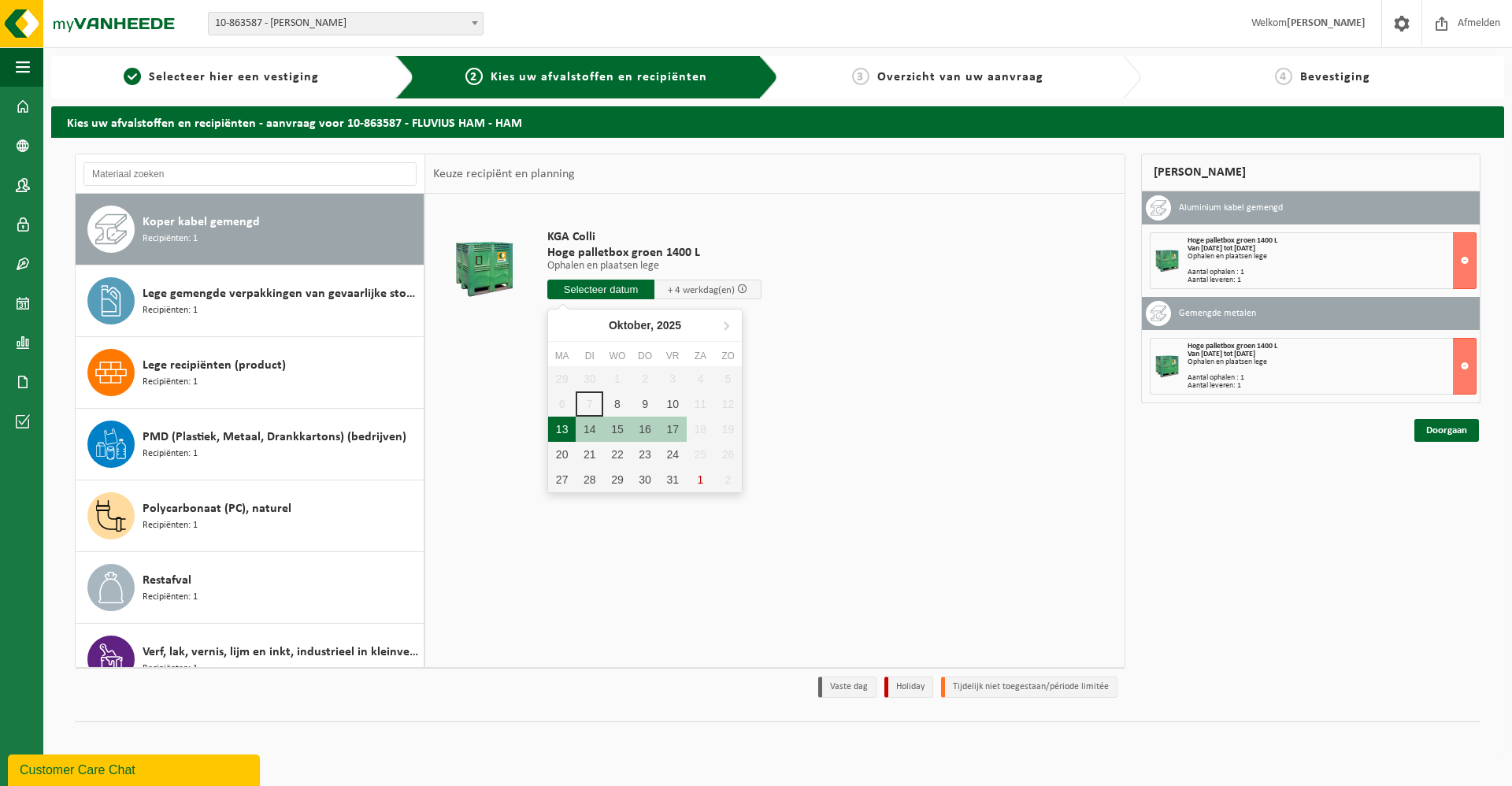
click at [560, 431] on div "13" at bounding box center [562, 429] width 27 height 25
type input "Van 2025-10-13"
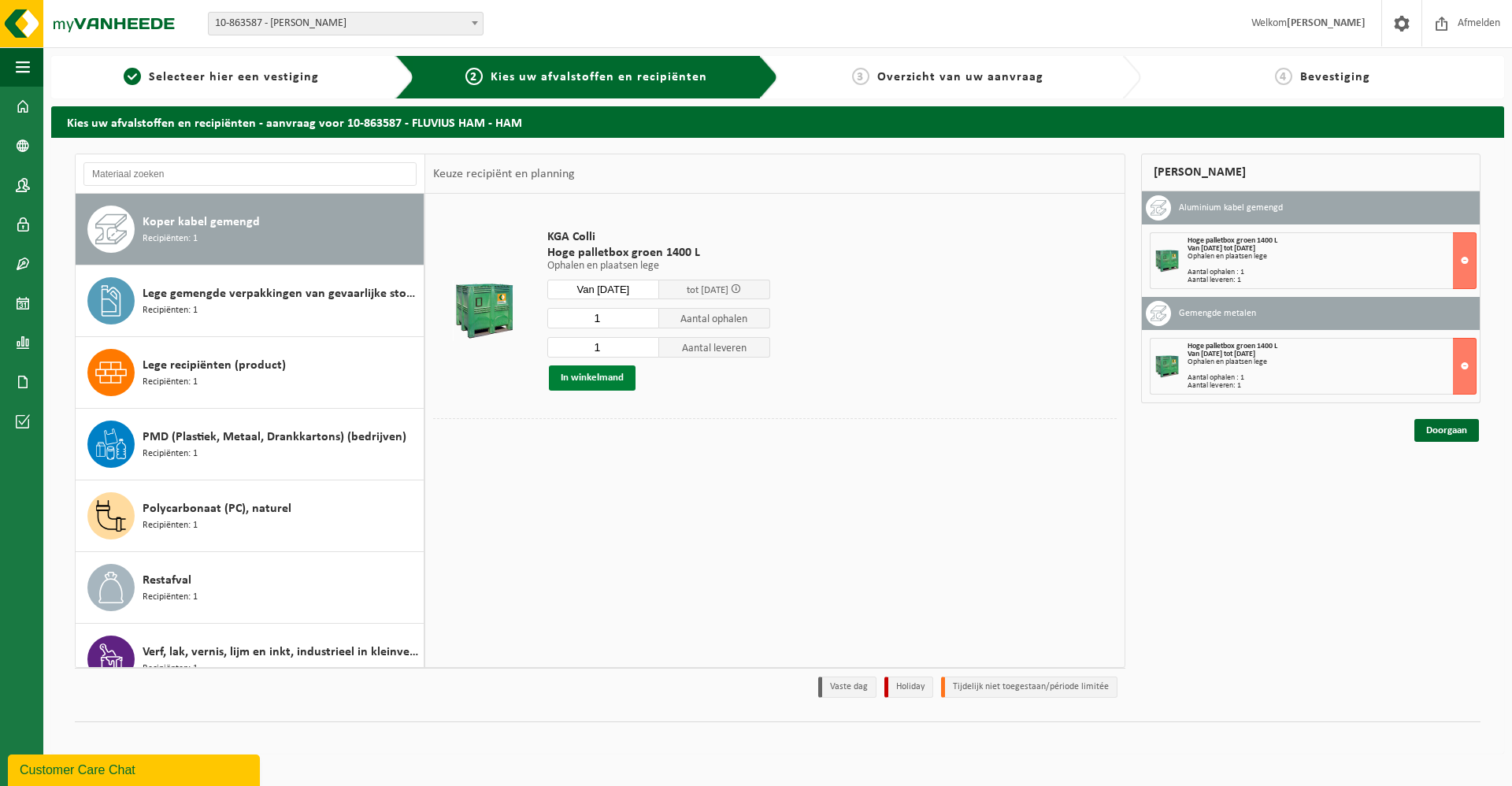
click at [594, 378] on button "In winkelmand" at bounding box center [593, 378] width 86 height 25
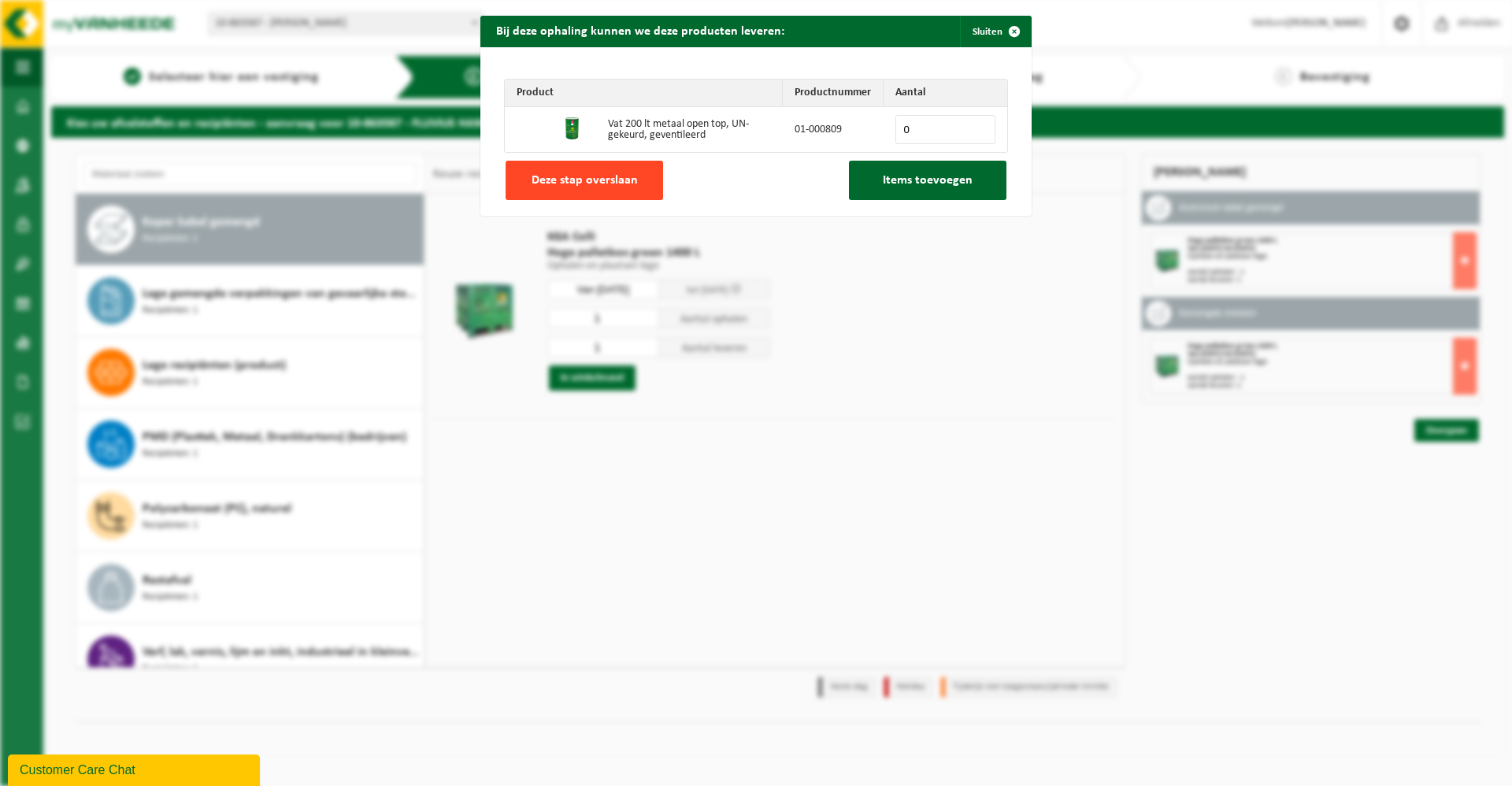
click at [577, 178] on span "Deze stap overslaan" at bounding box center [584, 179] width 106 height 12
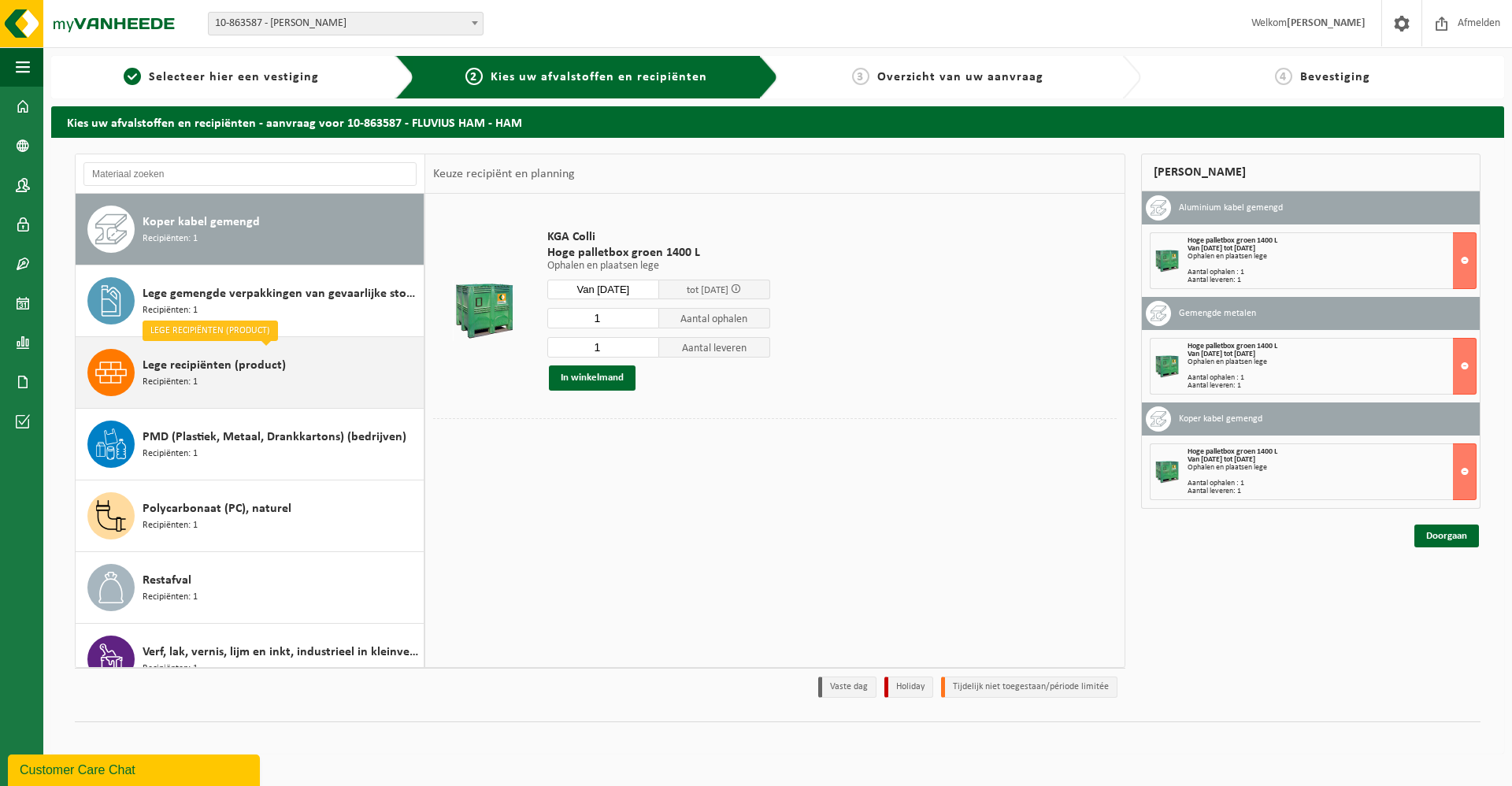
scroll to position [457, 0]
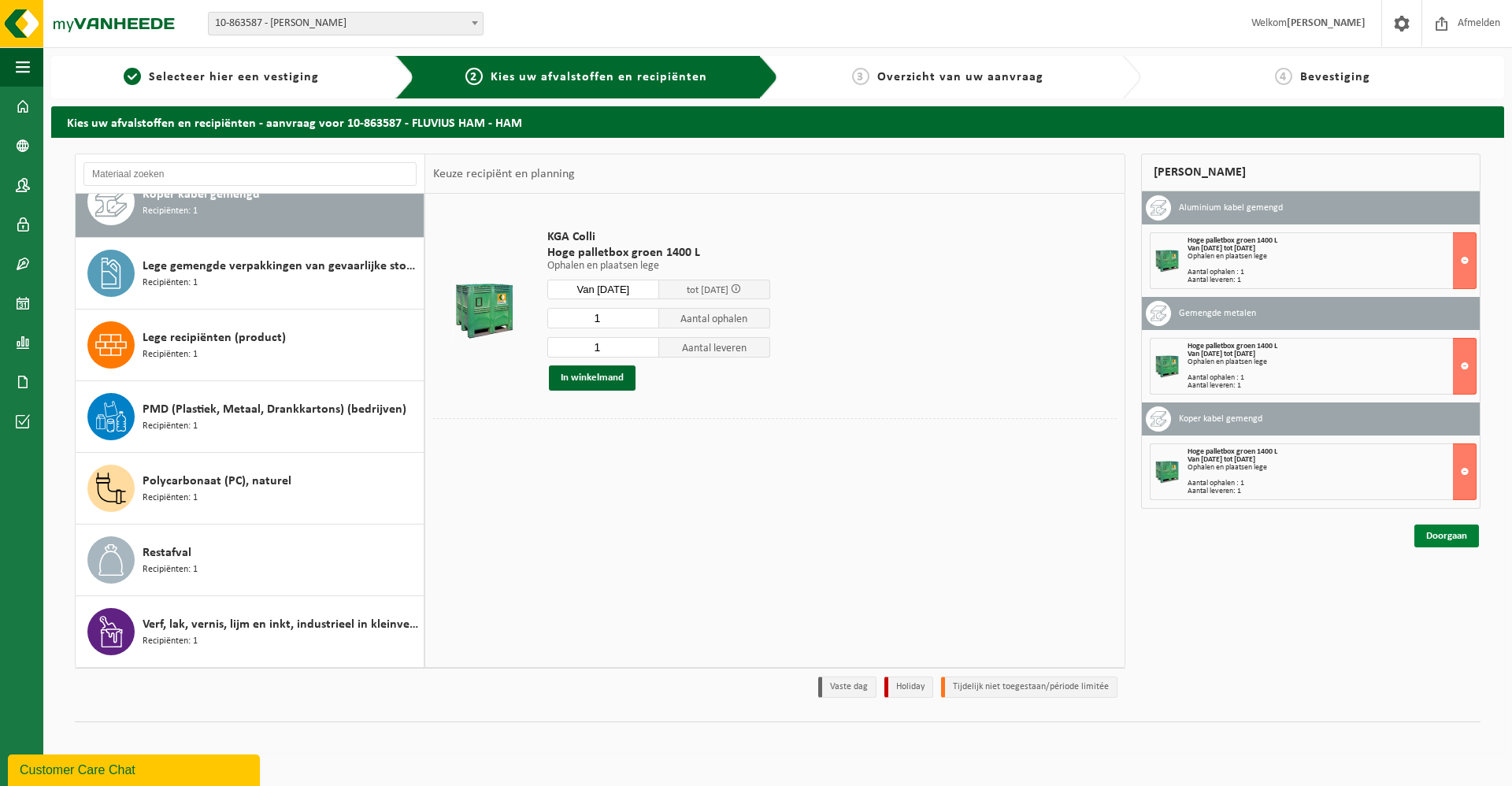
click at [1458, 537] on link "Doorgaan" at bounding box center [1446, 536] width 65 height 23
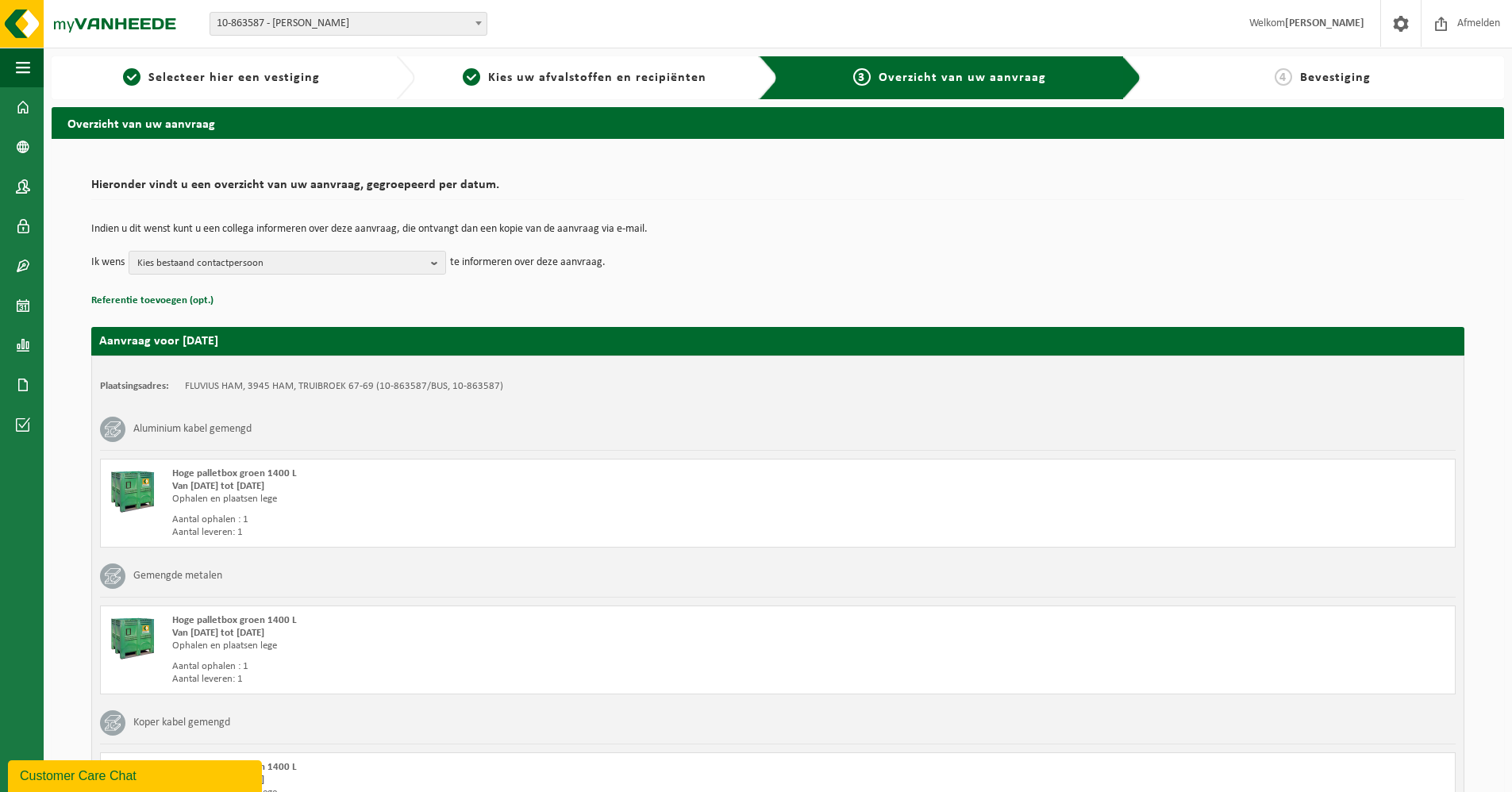
scroll to position [195, 0]
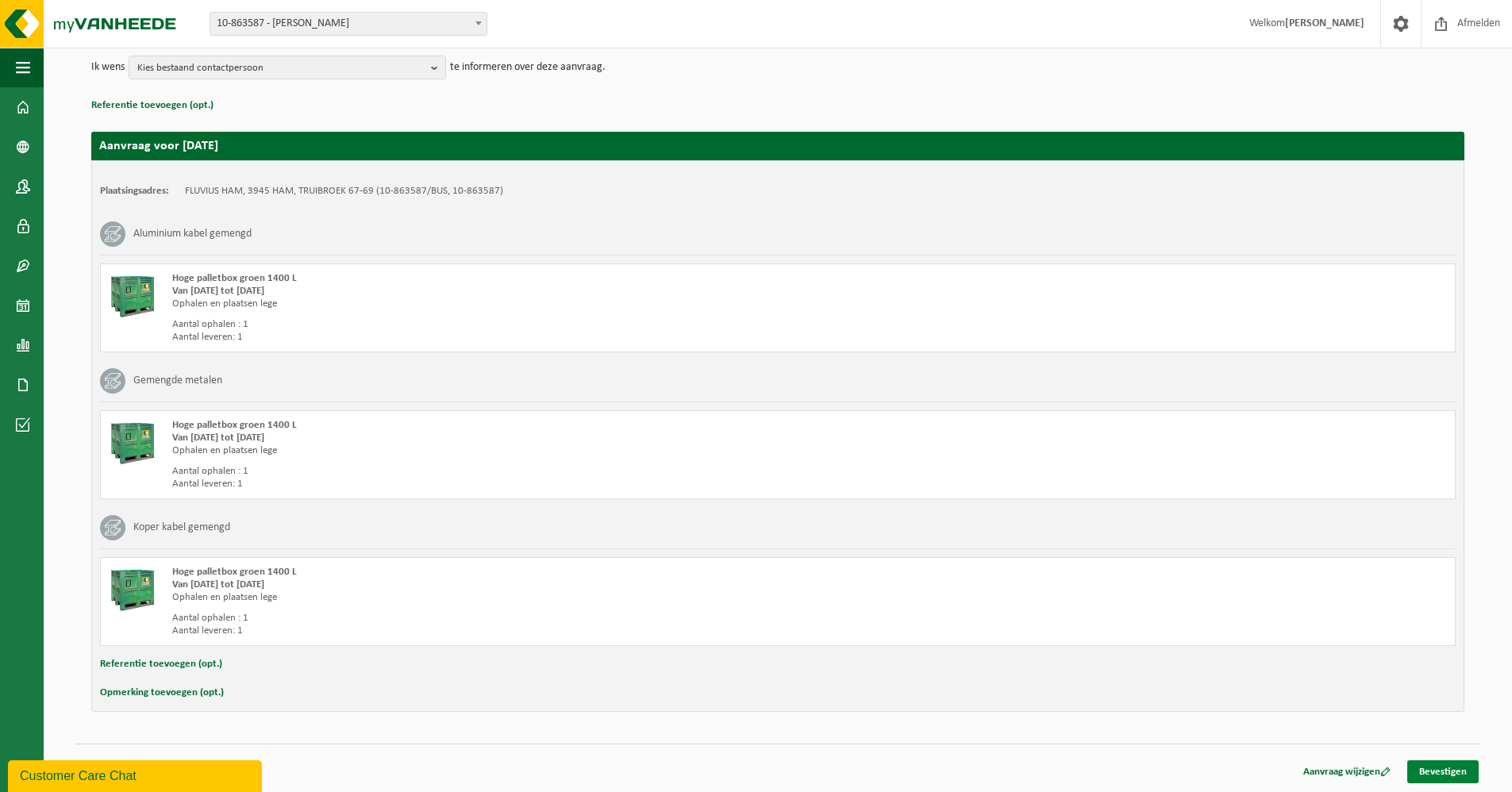
click at [1438, 768] on link "Bevestigen" at bounding box center [1442, 772] width 71 height 23
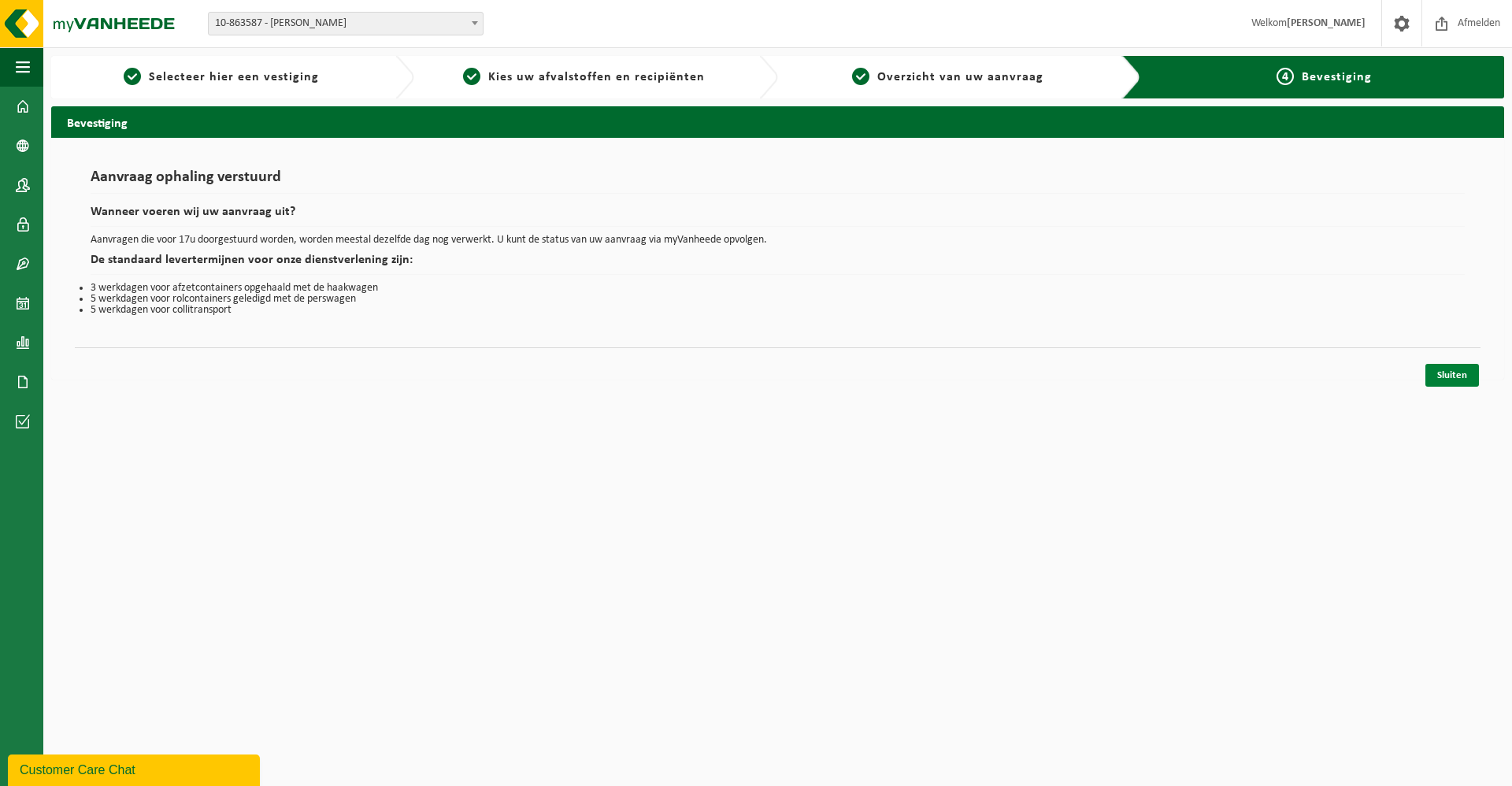
click at [1459, 371] on link "Sluiten" at bounding box center [1452, 376] width 54 height 23
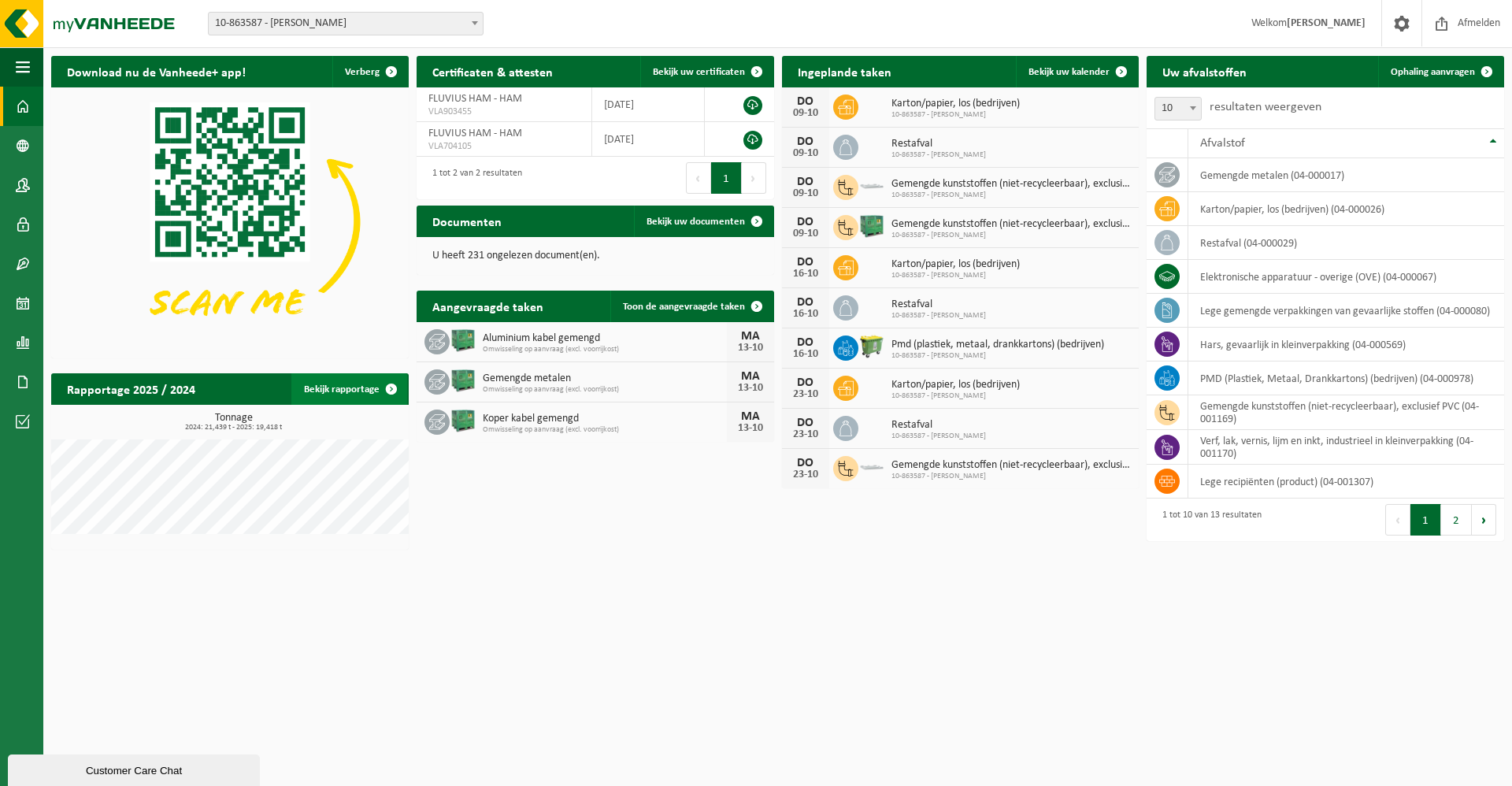
click at [348, 390] on link "Bekijk rapportage" at bounding box center [348, 390] width 116 height 32
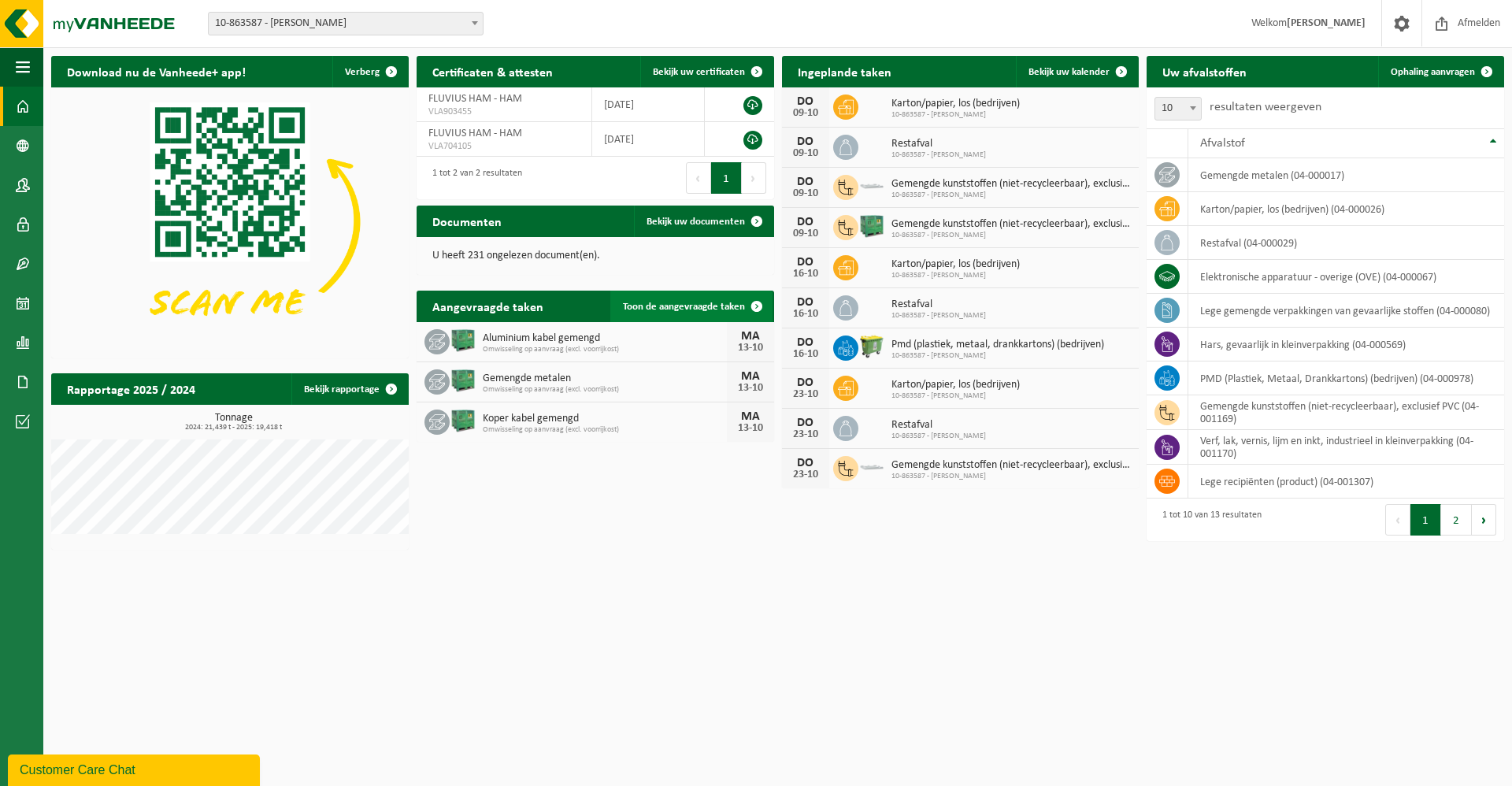
click at [712, 303] on span "Toon de aangevraagde taken" at bounding box center [684, 306] width 122 height 10
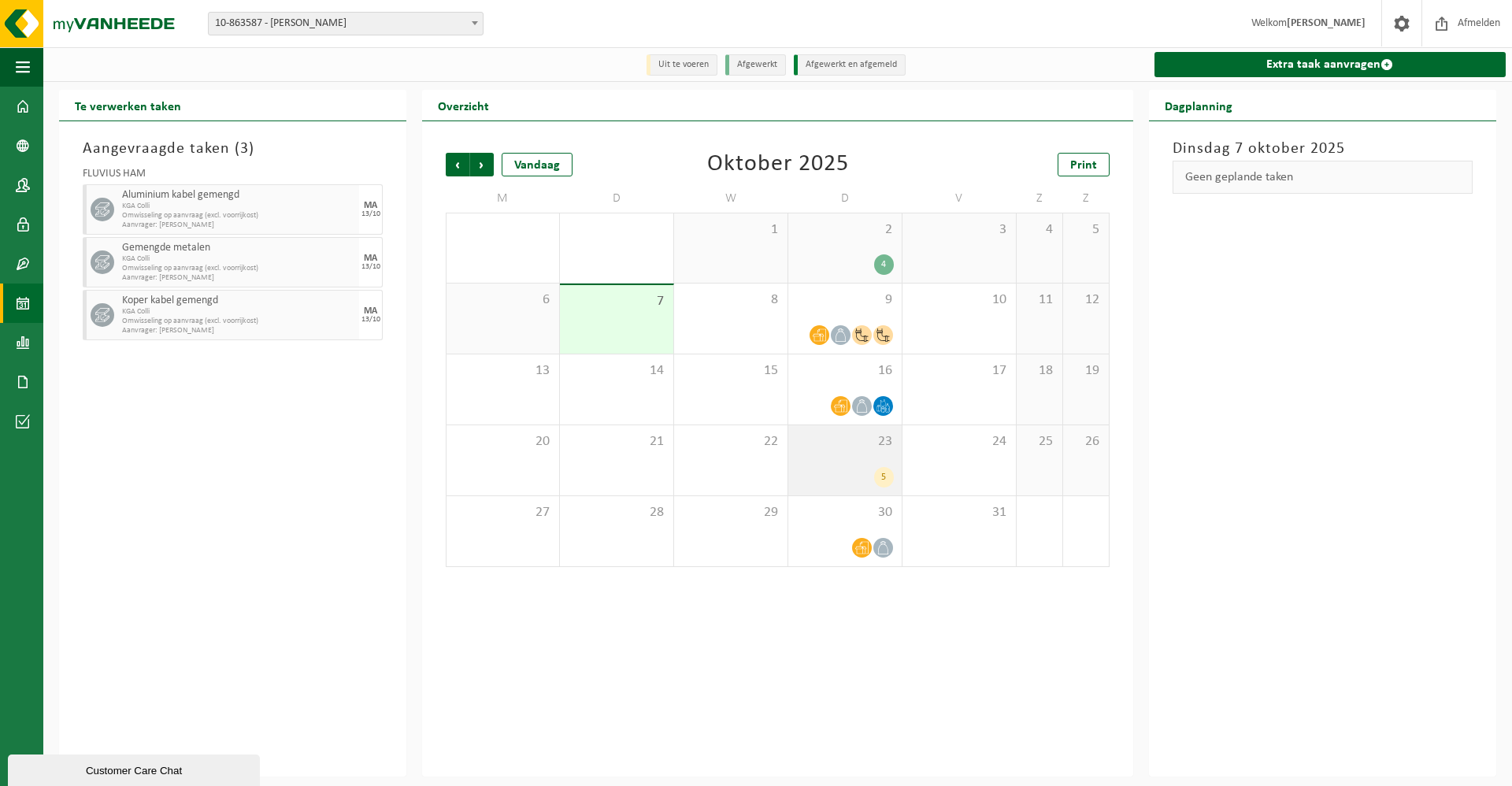
click at [885, 477] on div "5" at bounding box center [884, 477] width 20 height 21
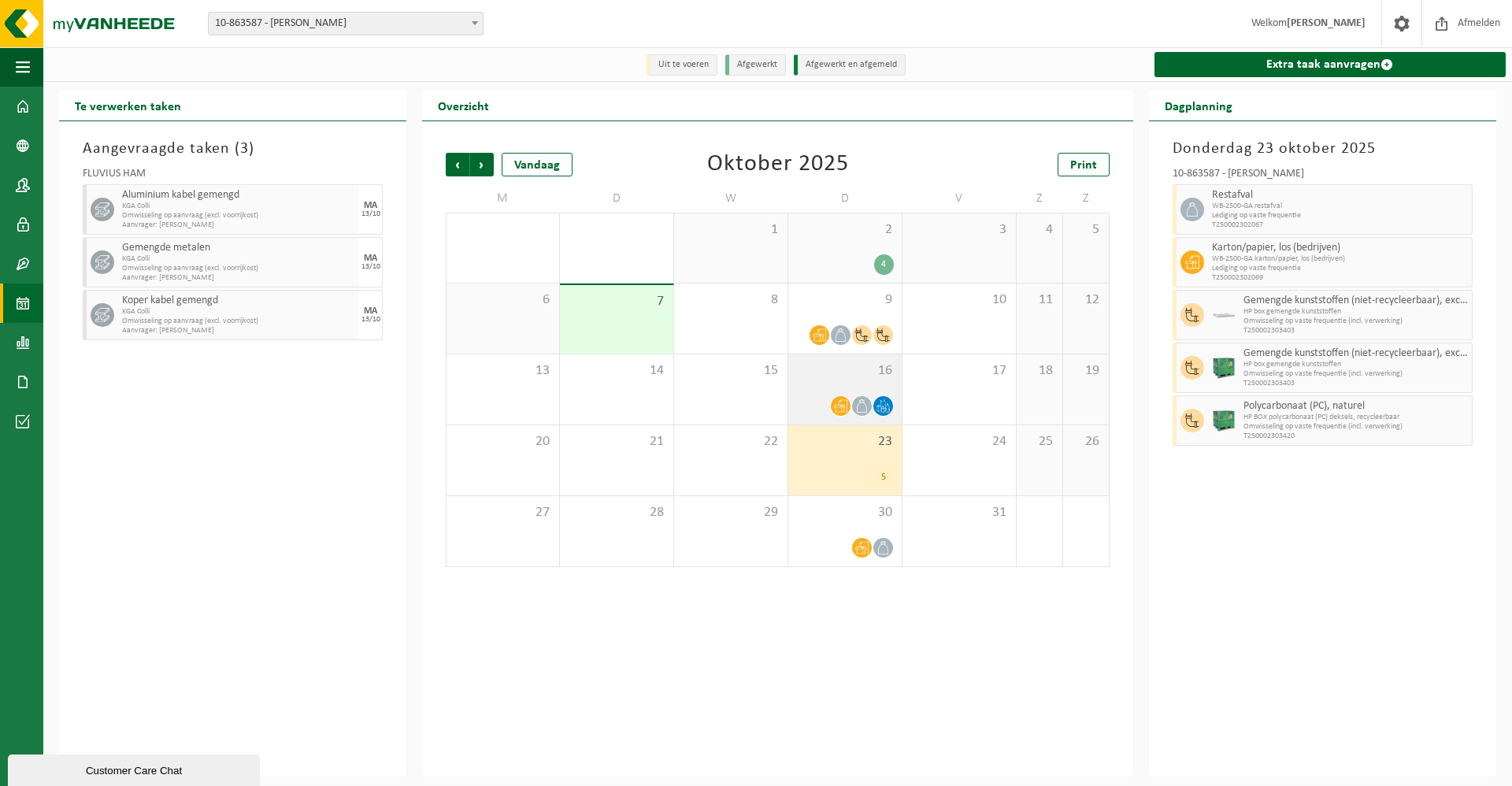
click at [859, 402] on icon at bounding box center [862, 406] width 10 height 13
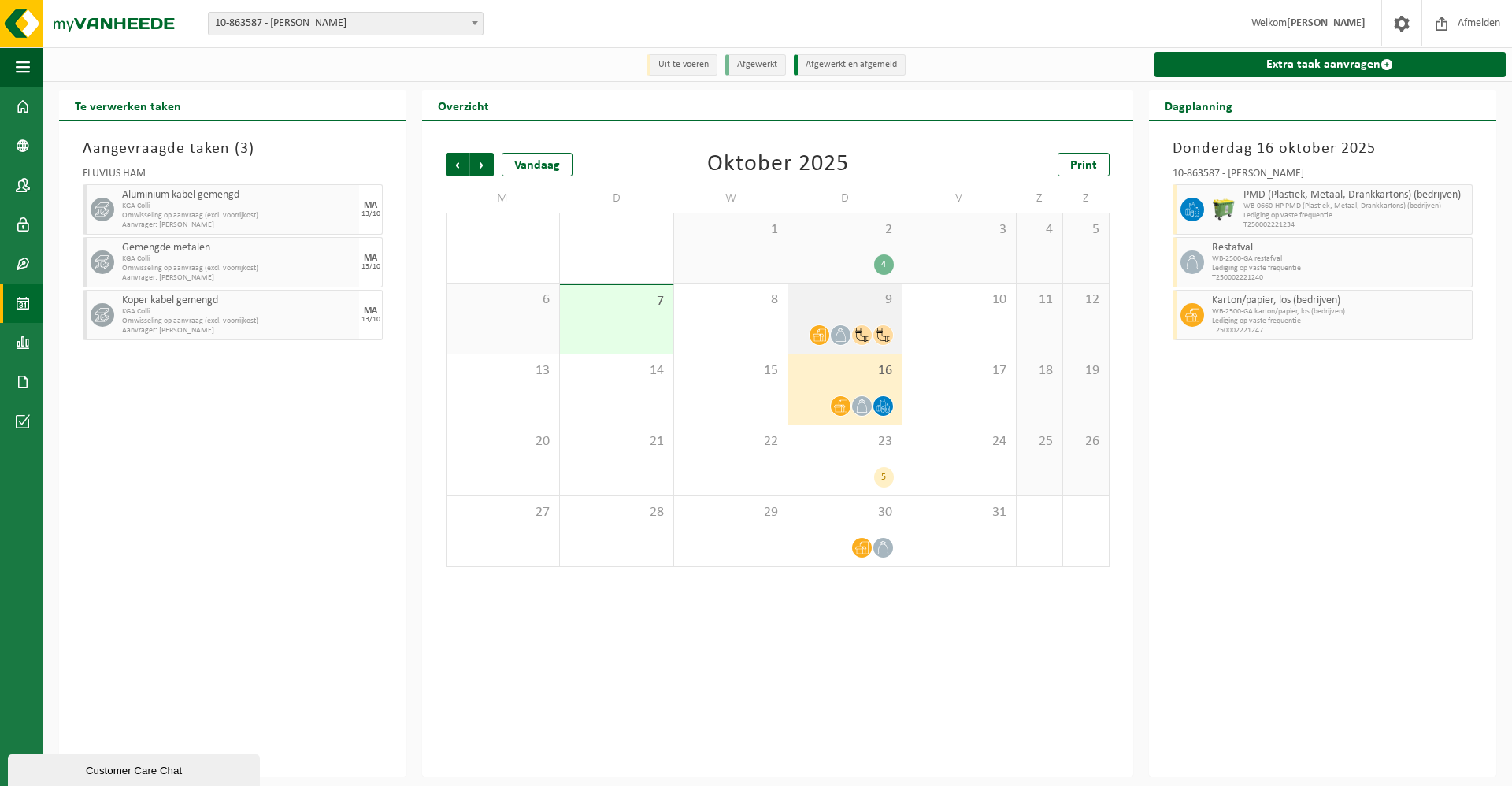
click at [864, 335] on icon at bounding box center [862, 335] width 13 height 13
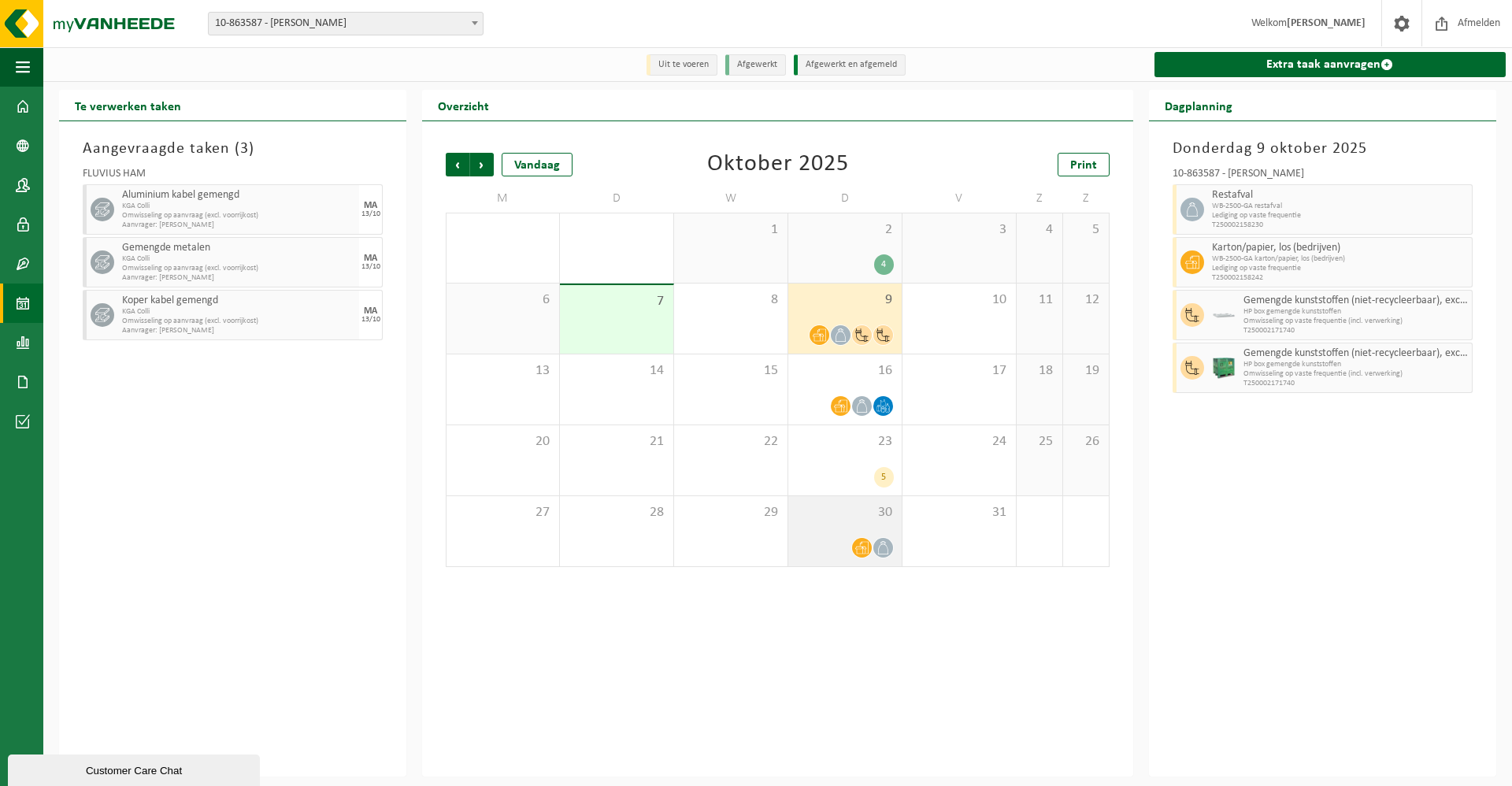
click at [872, 534] on div "30" at bounding box center [845, 531] width 114 height 70
